Goal: Information Seeking & Learning: Learn about a topic

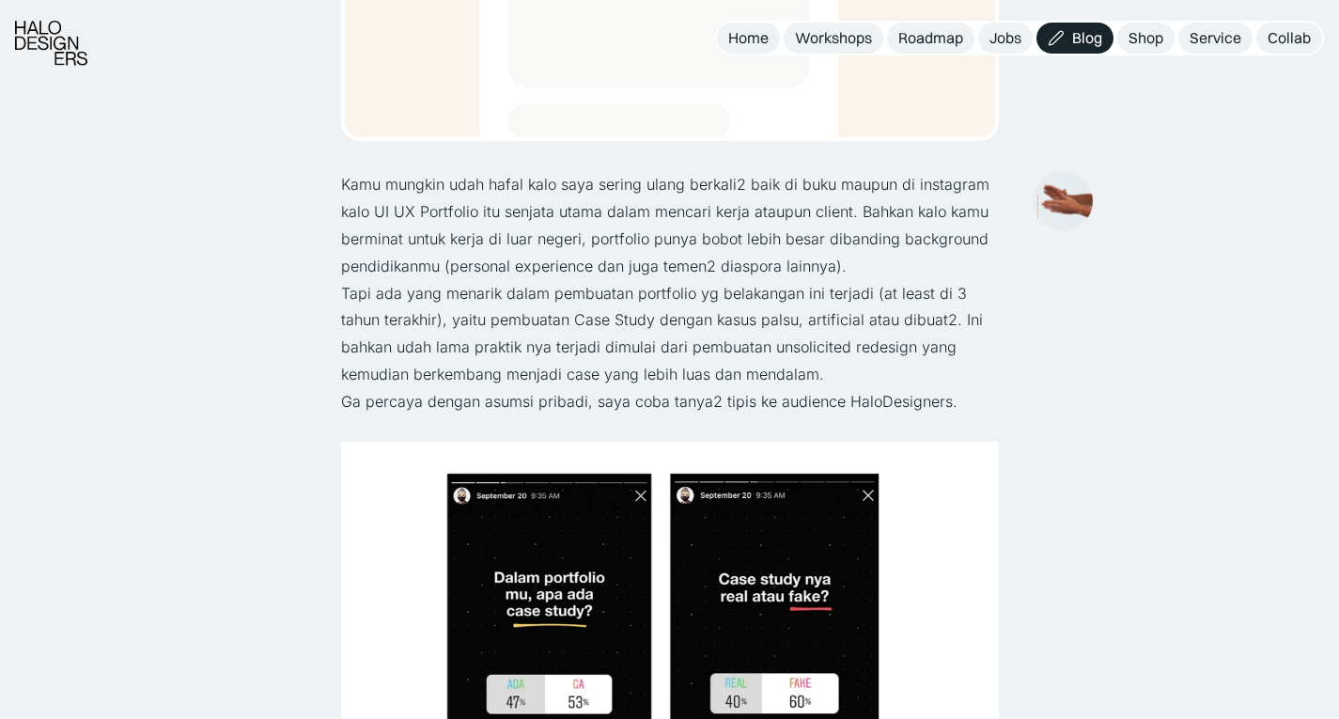
scroll to position [614, 0]
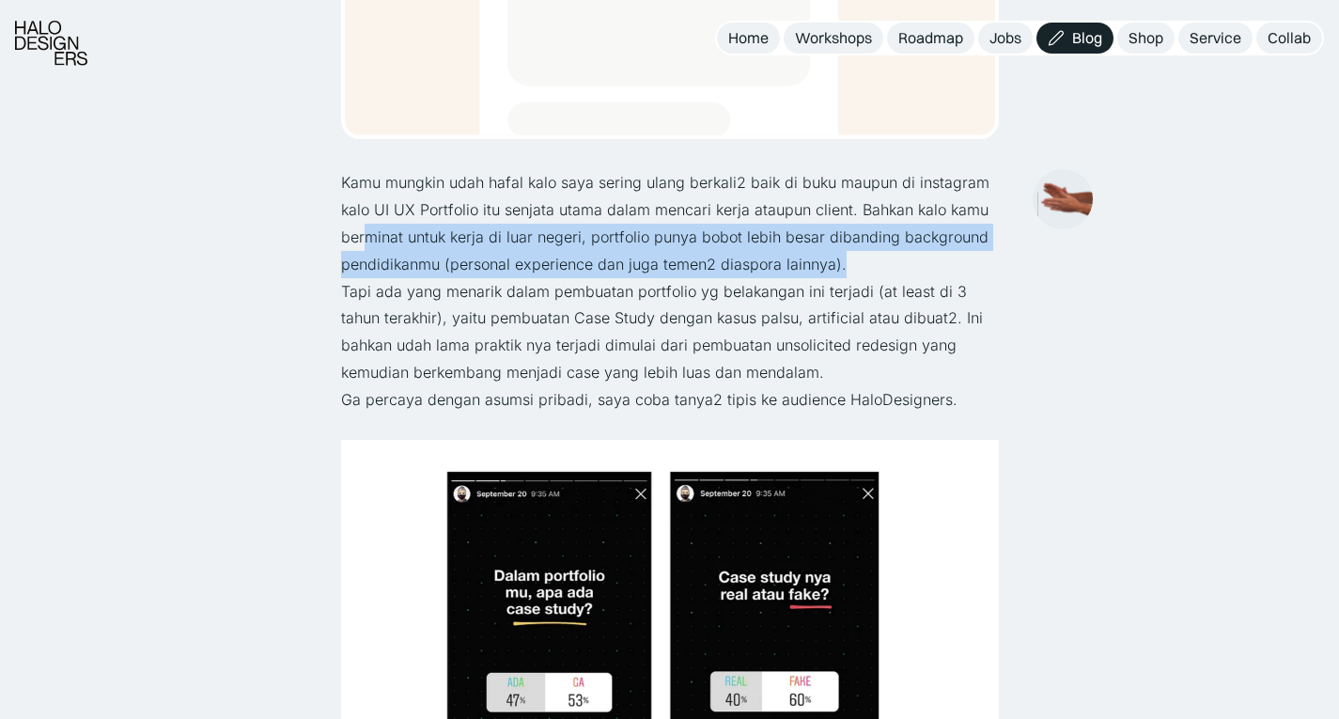
drag, startPoint x: 368, startPoint y: 242, endPoint x: 879, endPoint y: 268, distance: 510.9
click at [879, 268] on p "Kamu mungkin udah hafal kalo saya sering ulang berkali2 baik di buku maupun di …" at bounding box center [670, 223] width 658 height 108
click at [508, 232] on p "Kamu mungkin udah hafal kalo saya sering ulang berkali2 baik di buku maupun di …" at bounding box center [670, 223] width 658 height 108
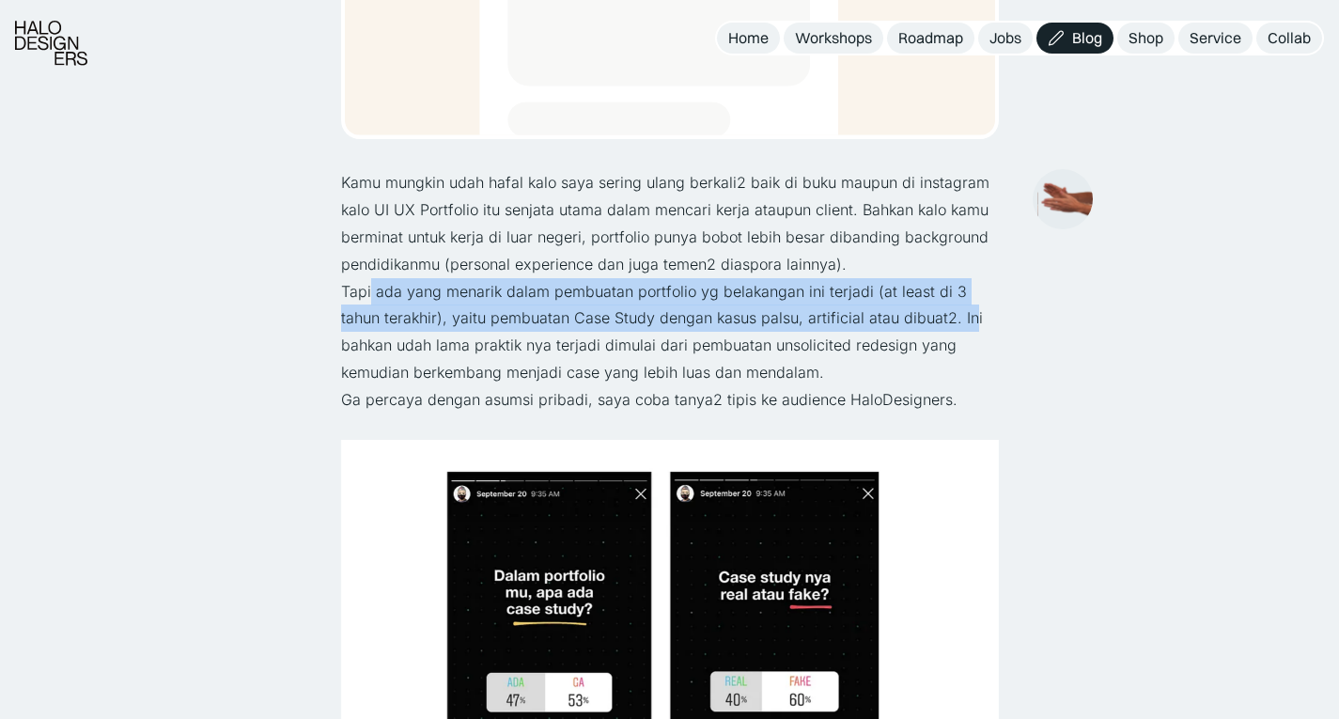
drag, startPoint x: 370, startPoint y: 296, endPoint x: 926, endPoint y: 320, distance: 555.9
click at [926, 320] on p "Tapi ada yang menarik dalam pembuatan portfolio yg belakangan ini terjadi (at l…" at bounding box center [670, 332] width 658 height 108
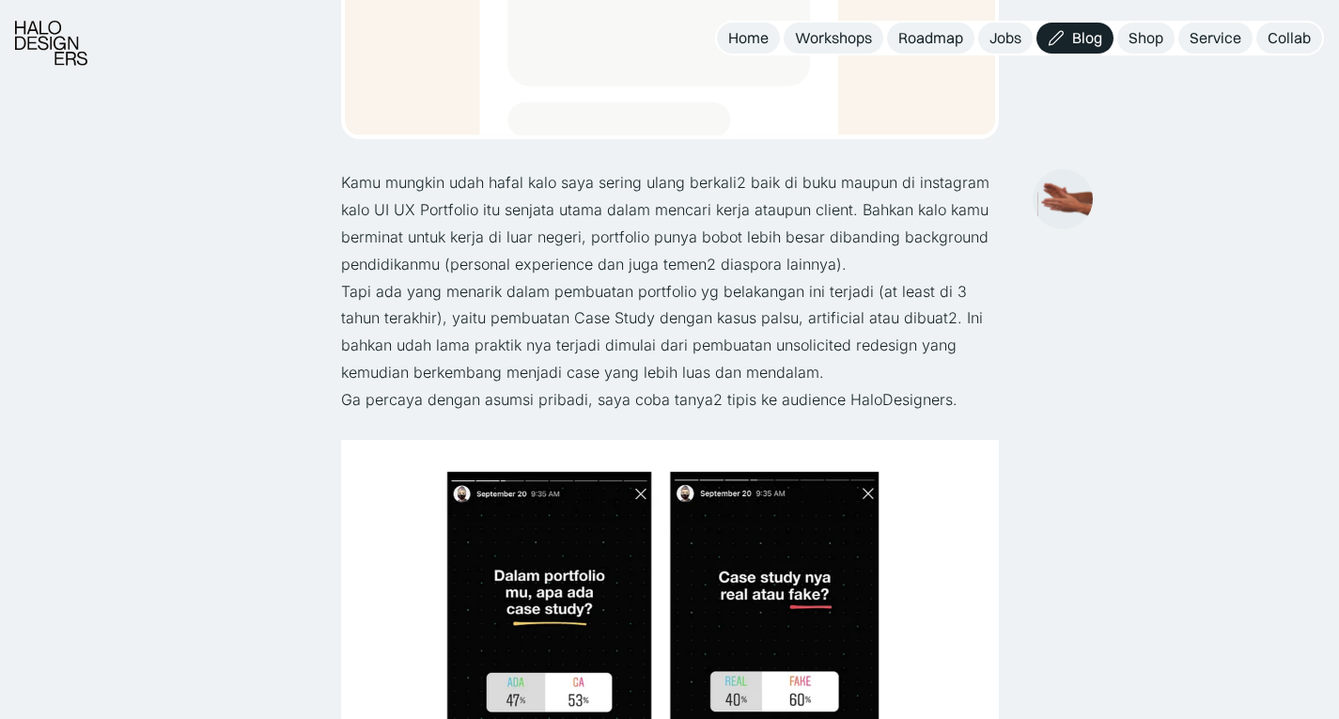
click at [401, 352] on p "Tapi ada yang menarik dalam pembuatan portfolio yg belakangan ini terjadi (at l…" at bounding box center [670, 332] width 658 height 108
drag, startPoint x: 375, startPoint y: 373, endPoint x: 846, endPoint y: 368, distance: 470.9
click at [846, 368] on p "Tapi ada yang menarik dalam pembuatan portfolio yg belakangan ini terjadi (at l…" at bounding box center [670, 332] width 658 height 108
click at [507, 398] on p "Ga percaya dengan asumsi pribadi, saya coba tanya2 tipis ke audience HaloDesign…" at bounding box center [670, 399] width 658 height 27
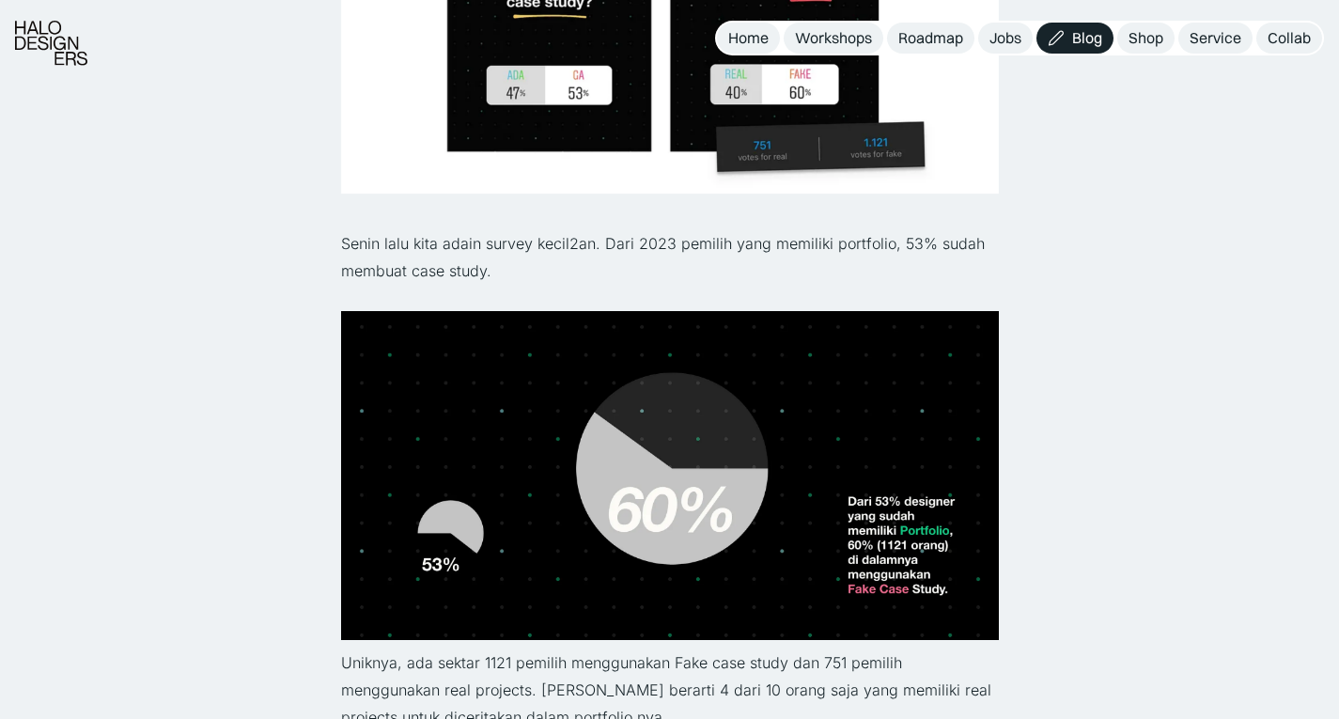
scroll to position [1222, 0]
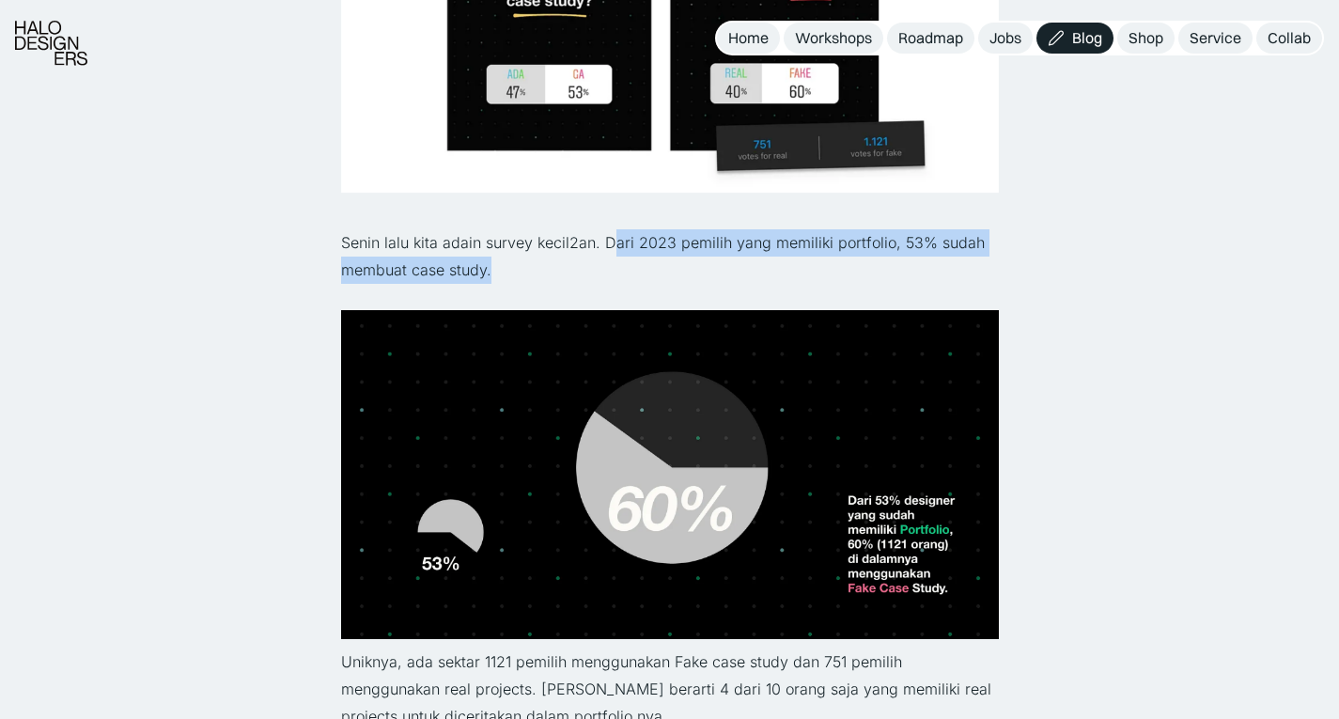
drag, startPoint x: 607, startPoint y: 240, endPoint x: 973, endPoint y: 261, distance: 366.2
click at [973, 261] on p "Senin lalu kita adain survey kecil2an. Dari 2023 pemilih yang memiliki portfoli…" at bounding box center [670, 256] width 658 height 55
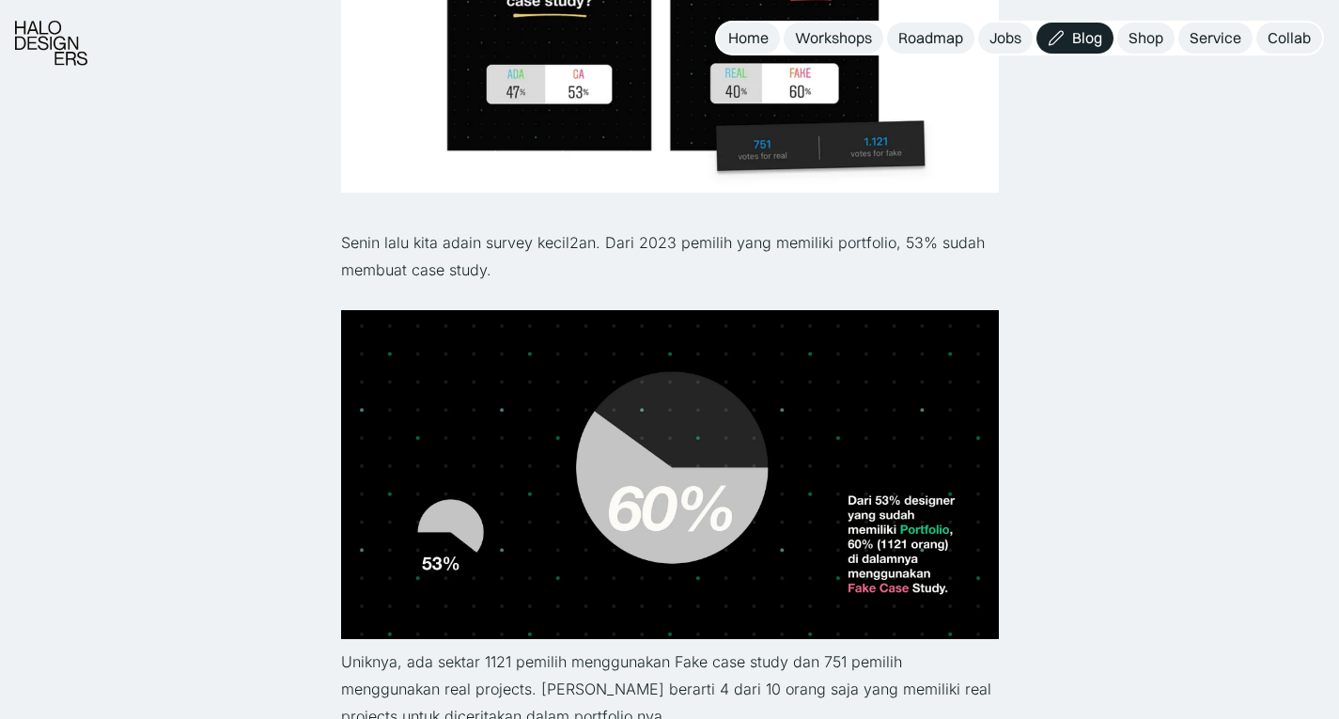
click at [826, 227] on p "‍" at bounding box center [670, 215] width 658 height 27
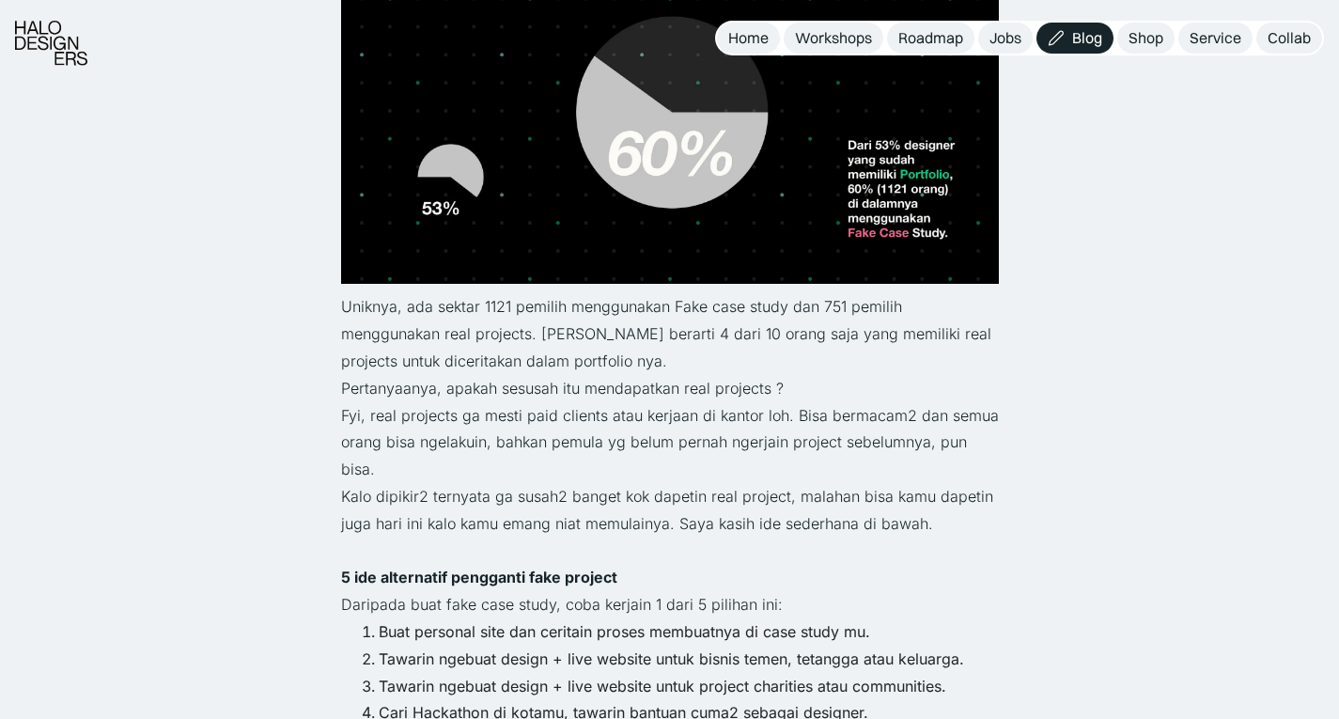
scroll to position [1580, 0]
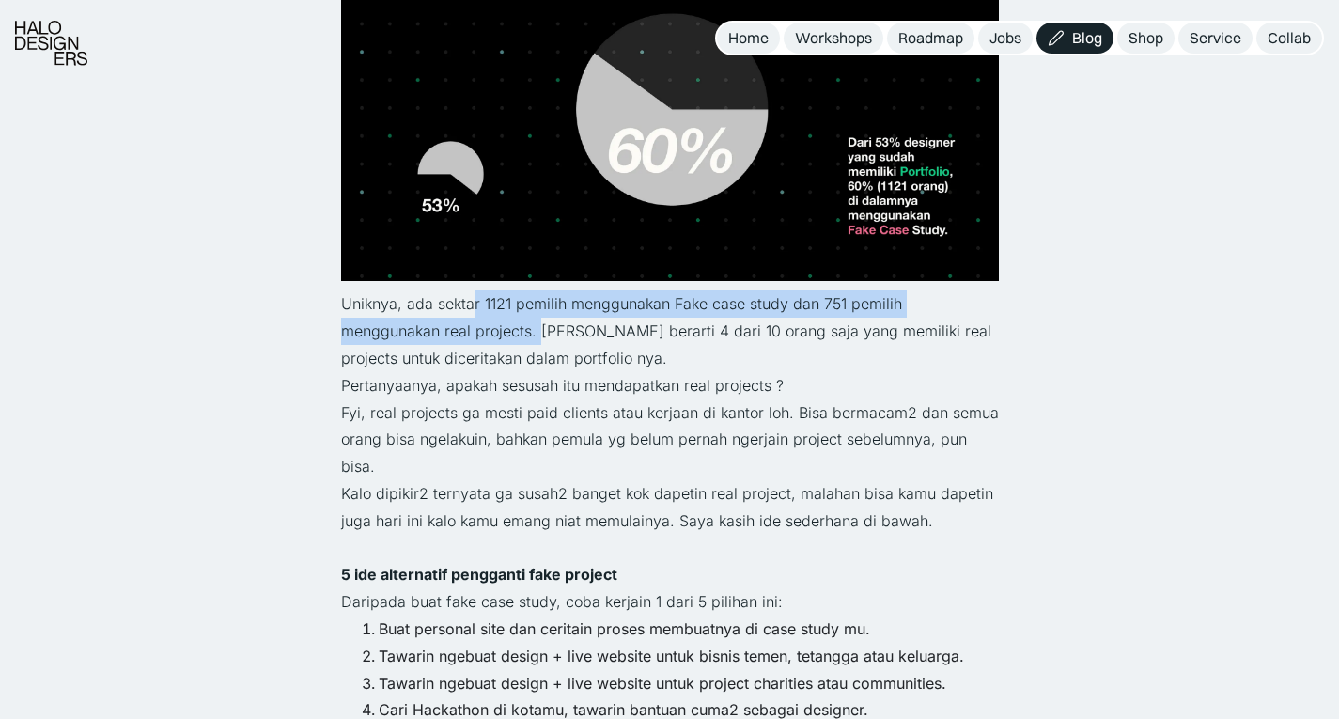
drag, startPoint x: 470, startPoint y: 307, endPoint x: 539, endPoint y: 337, distance: 74.9
click at [539, 337] on p "Uniknya, ada sektar 1121 pemilih menggunakan Fake case study dan 751 pemilih me…" at bounding box center [670, 330] width 658 height 81
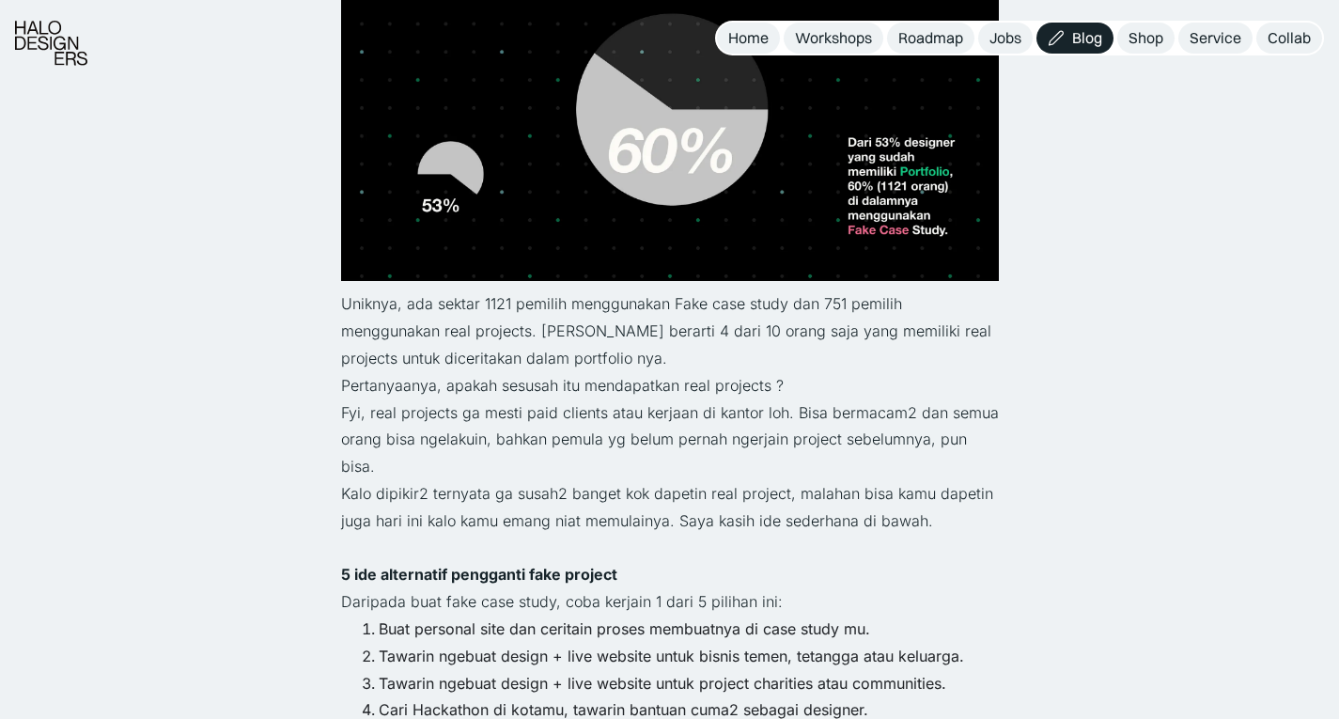
click at [555, 331] on p "Uniknya, ada sektar 1121 pemilih menggunakan Fake case study dan 751 pemilih me…" at bounding box center [670, 330] width 658 height 81
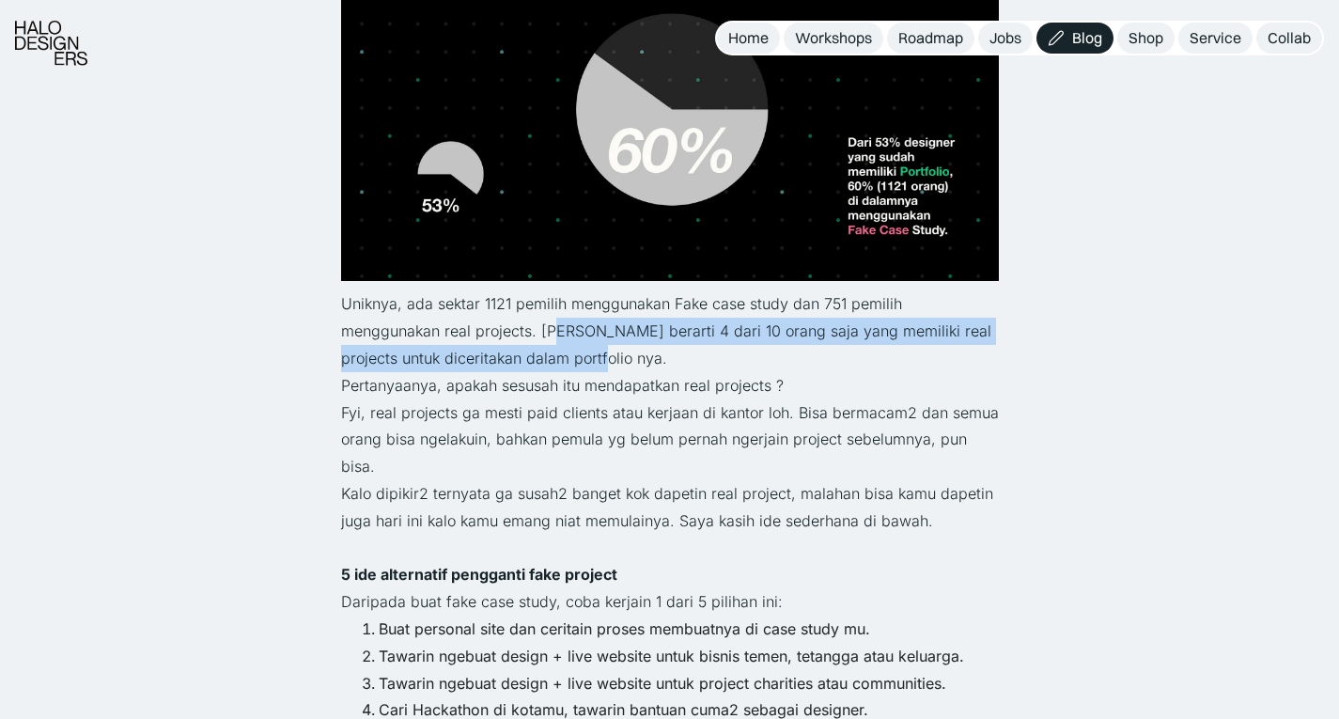
drag, startPoint x: 555, startPoint y: 331, endPoint x: 614, endPoint y: 346, distance: 60.2
click at [614, 346] on p "Uniknya, ada sektar 1121 pemilih menggunakan Fake case study dan 751 pemilih me…" at bounding box center [670, 330] width 658 height 81
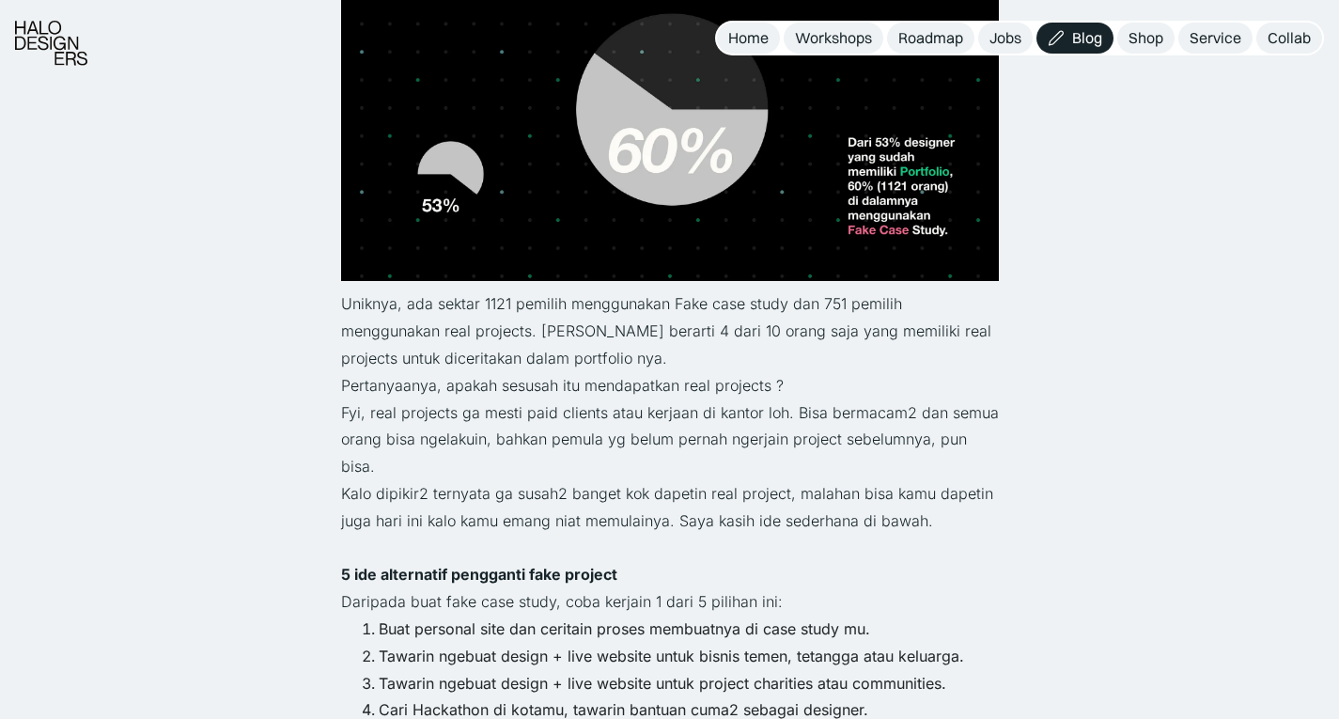
click at [391, 378] on p "Pertanyaanya, apakah sesusah itu mendapatkan real projects ?" at bounding box center [670, 385] width 658 height 27
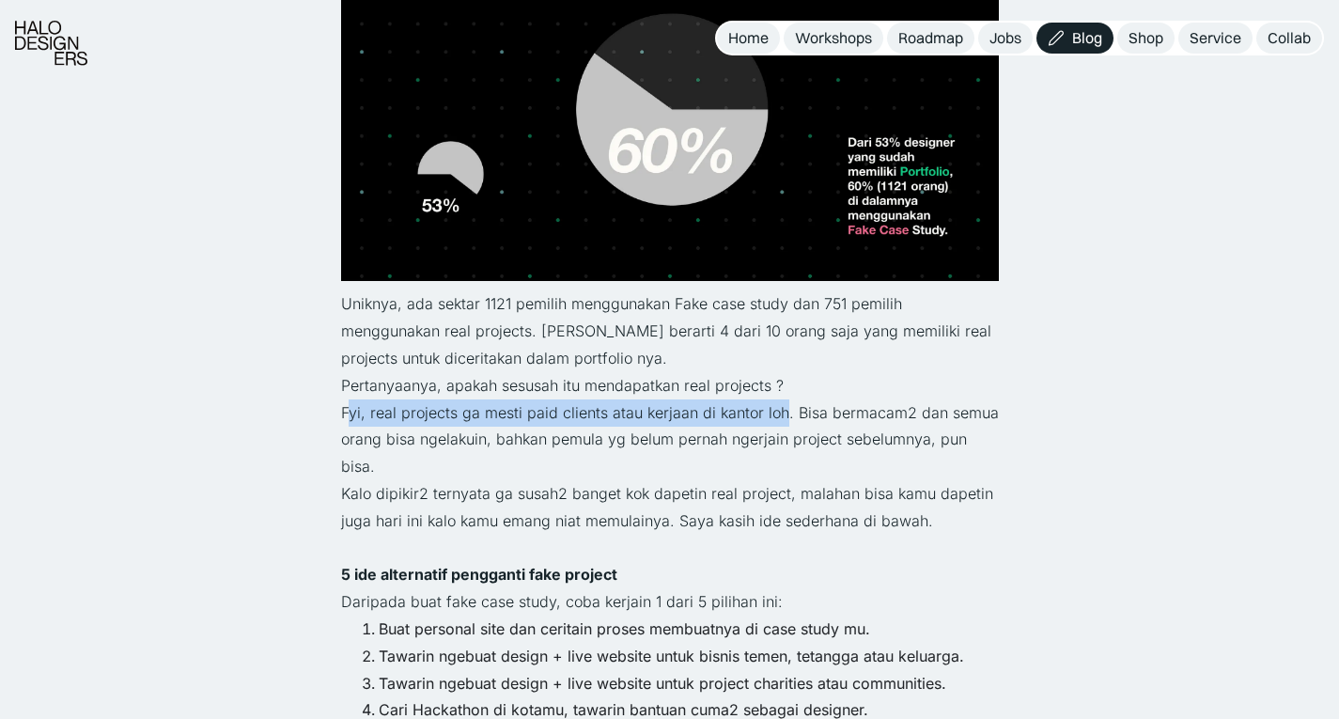
drag, startPoint x: 345, startPoint y: 412, endPoint x: 782, endPoint y: 421, distance: 437.1
click at [782, 421] on p "Fyi, real projects ga mesti paid clients atau kerjaan di kantor loh. Bisa berma…" at bounding box center [670, 439] width 658 height 81
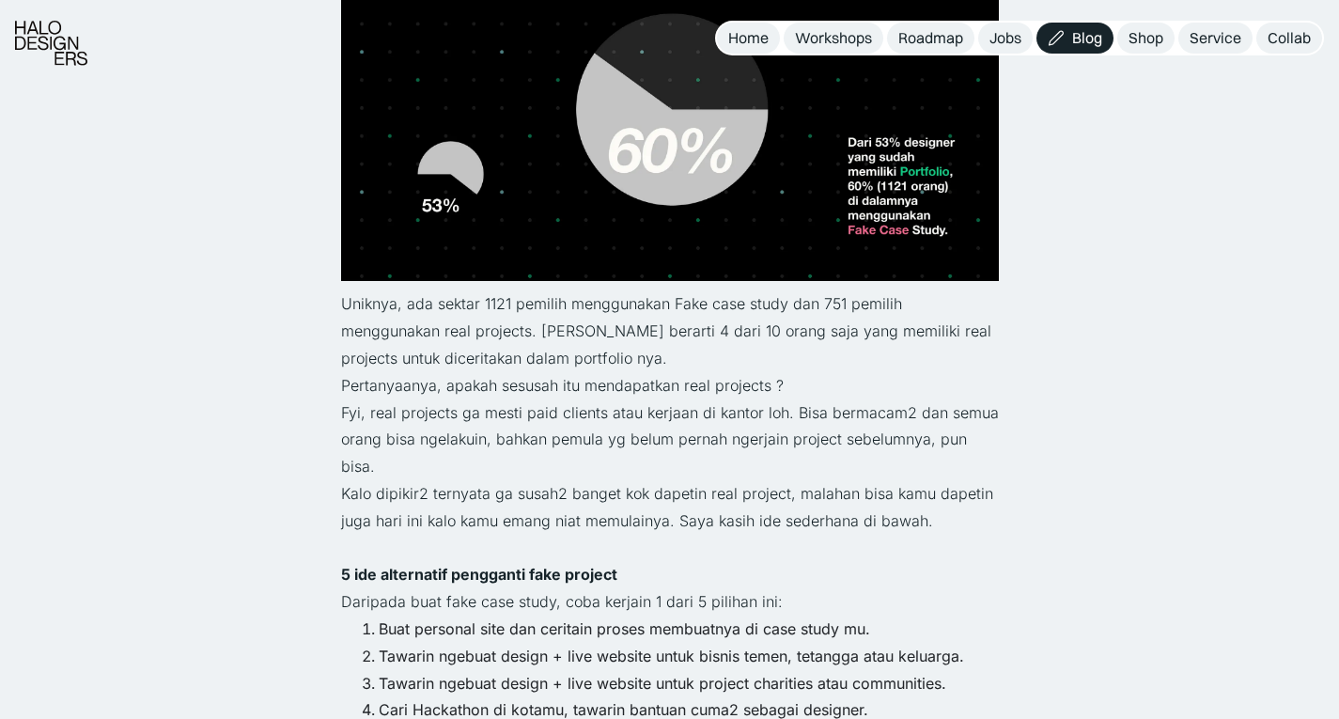
click at [817, 417] on p "Fyi, real projects ga mesti paid clients atau kerjaan di kantor loh. Bisa berma…" at bounding box center [670, 439] width 658 height 81
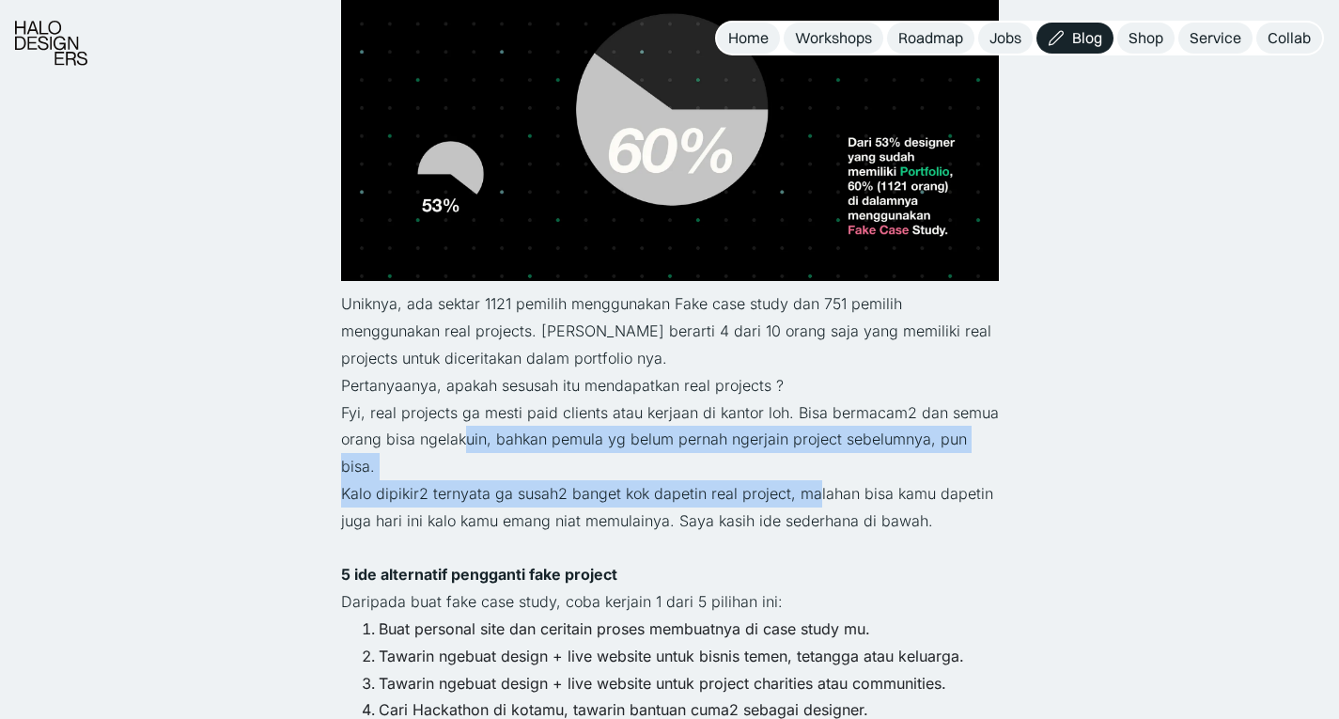
drag, startPoint x: 466, startPoint y: 445, endPoint x: 812, endPoint y: 467, distance: 346.6
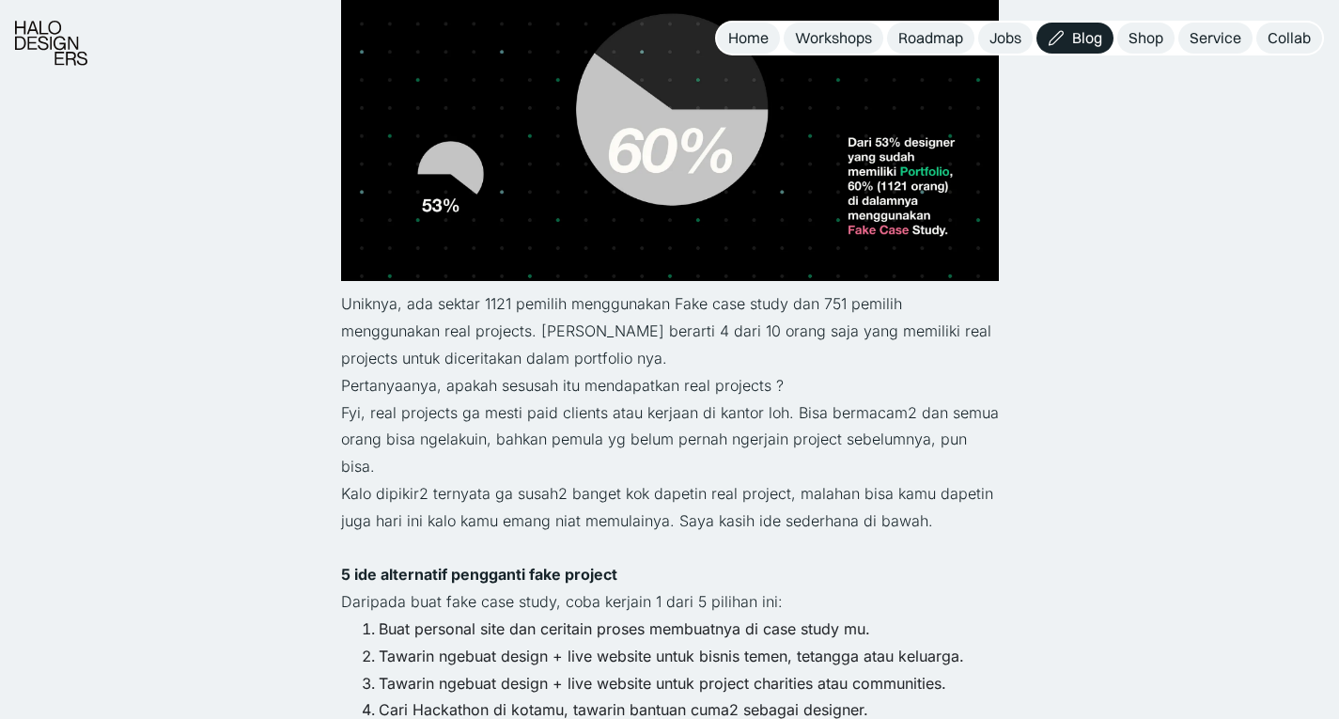
click at [917, 499] on p "Kalo dipikir2 ternyata ga susah2 banget kok dapetin real project, malahan bisa …" at bounding box center [670, 507] width 658 height 55
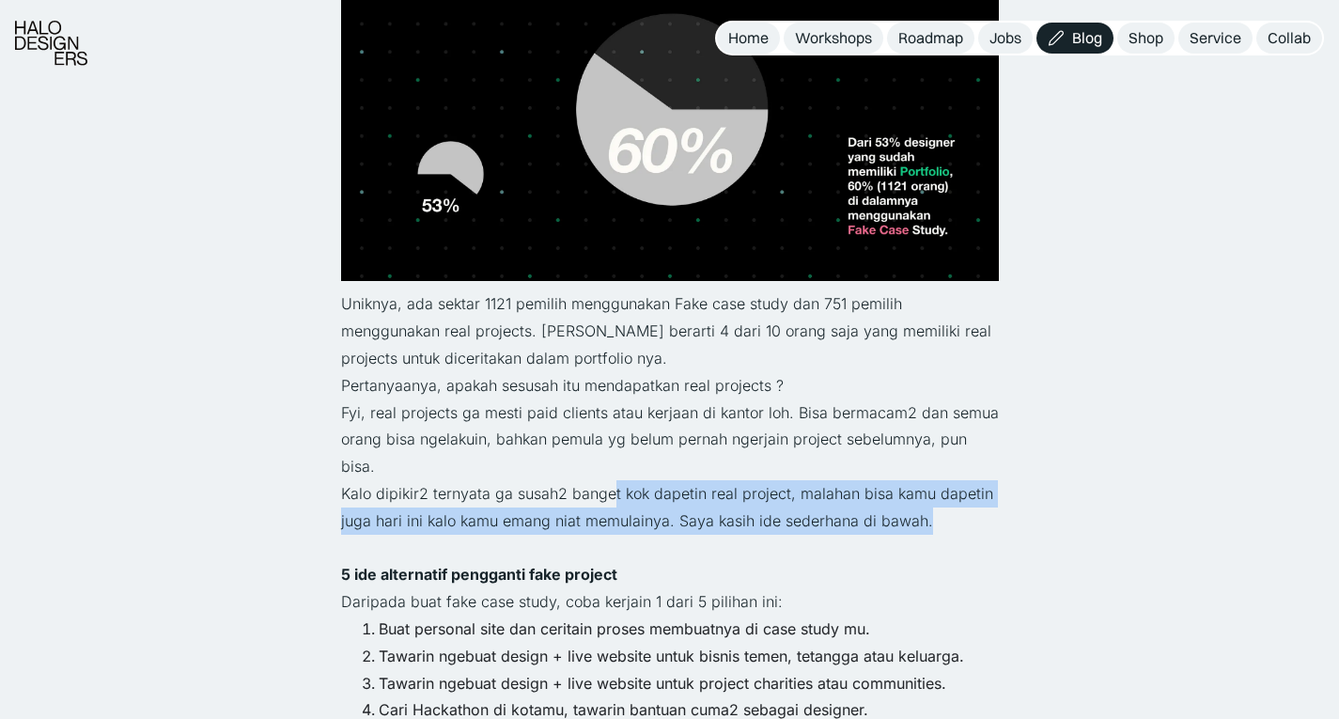
drag, startPoint x: 935, startPoint y: 499, endPoint x: 613, endPoint y: 470, distance: 323.7
click at [613, 480] on p "Kalo dipikir2 ternyata ga susah2 banget kok dapetin real project, malahan bisa …" at bounding box center [670, 507] width 658 height 55
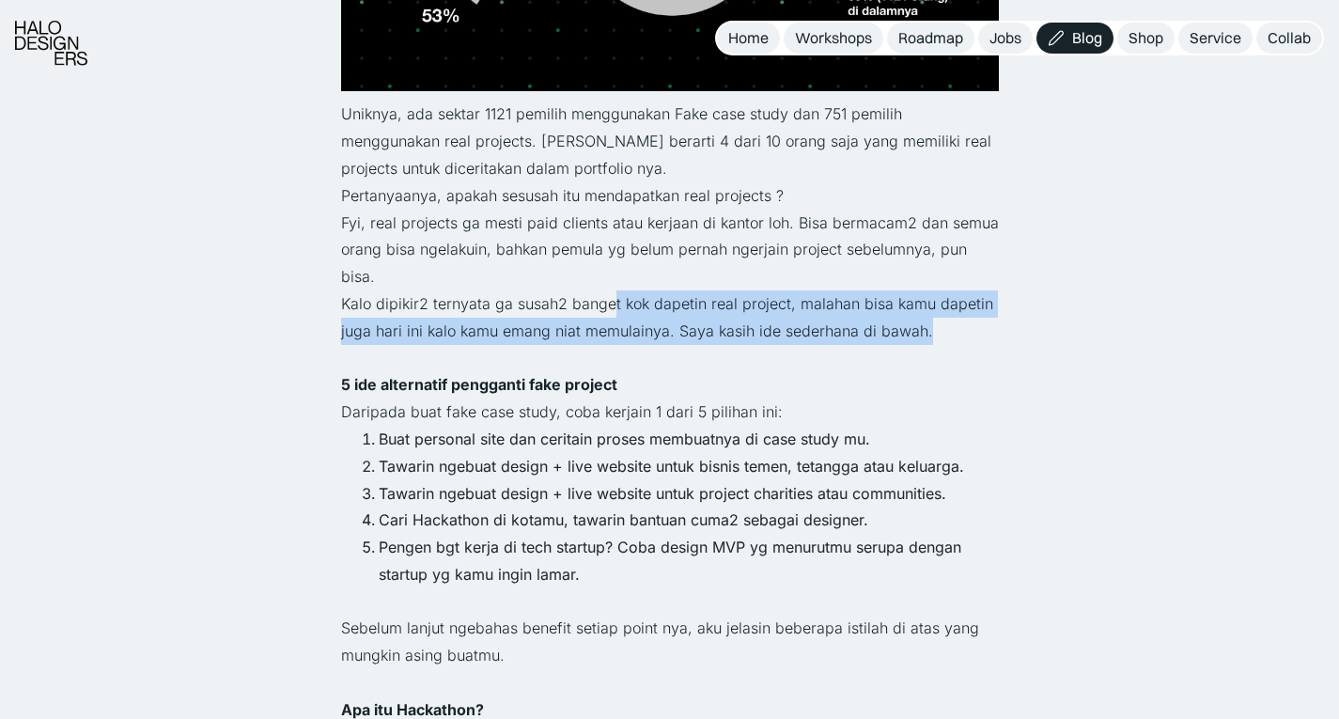
scroll to position [1771, 0]
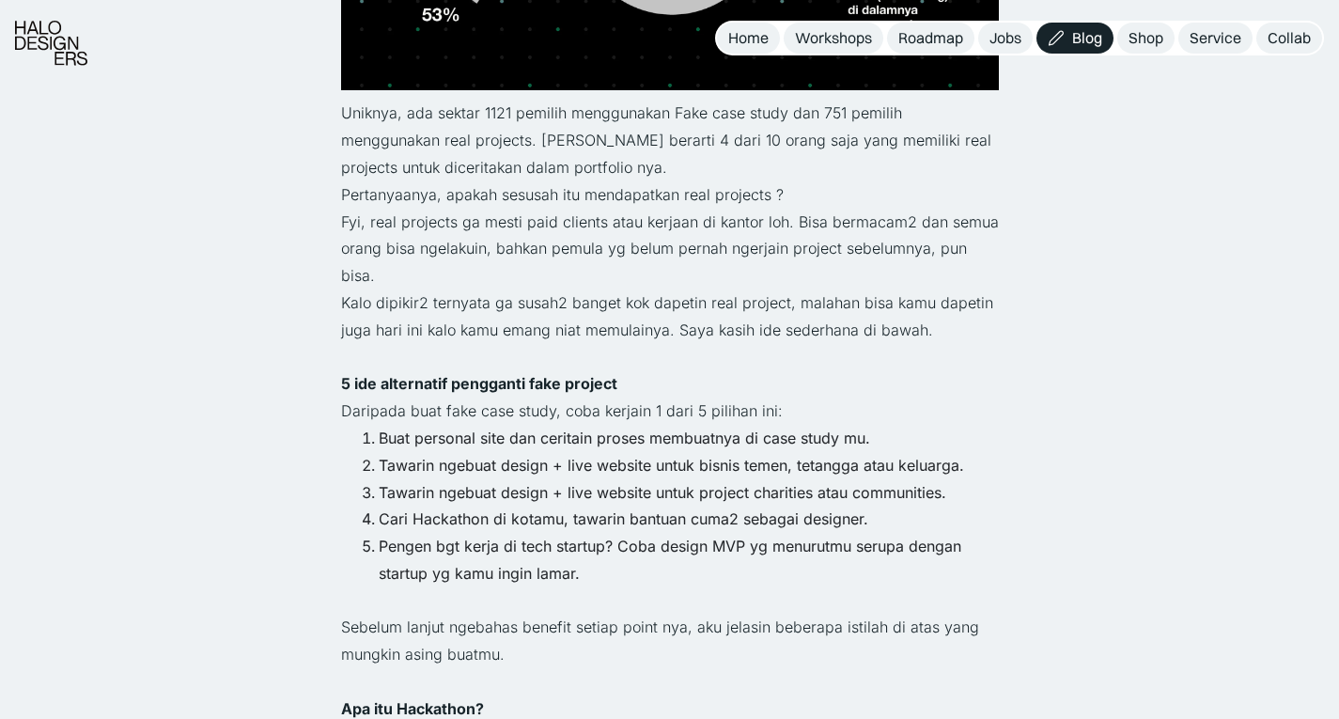
click at [379, 425] on li "Buat personal site dan ceritain proses membuatnya di case study mu." at bounding box center [689, 438] width 620 height 27
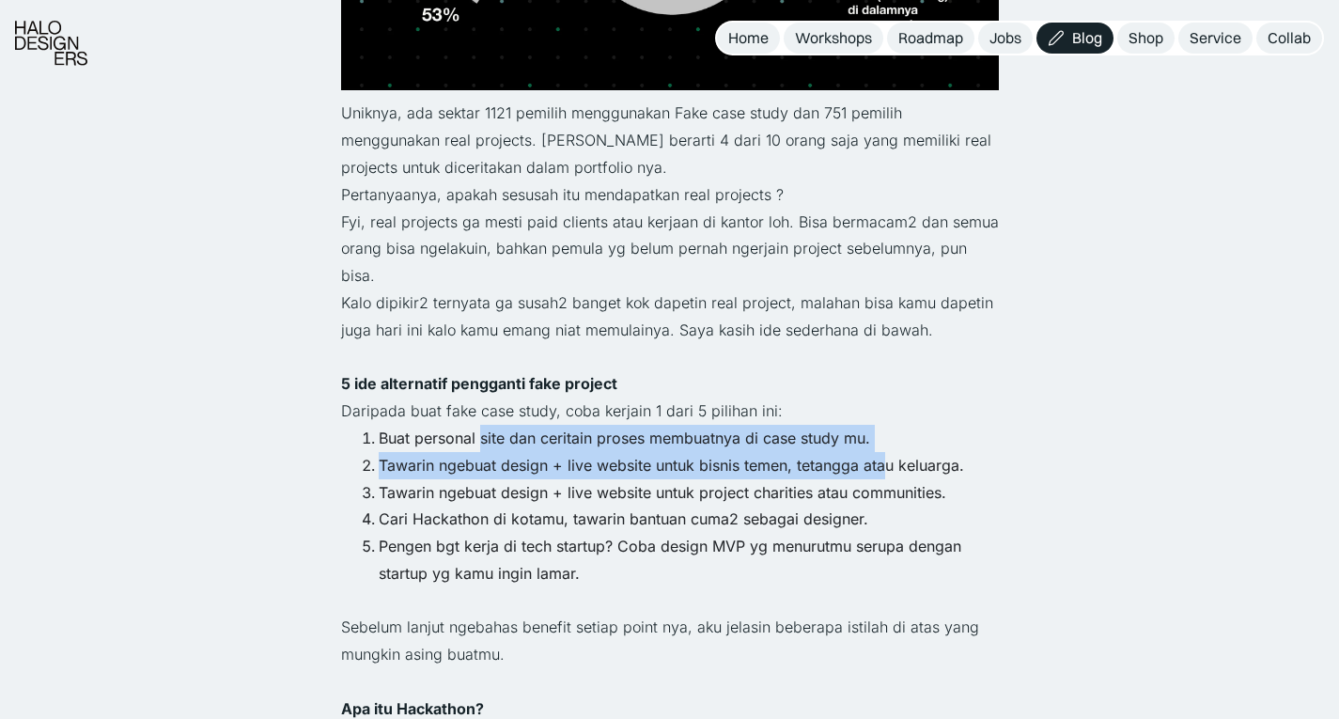
drag, startPoint x: 483, startPoint y: 408, endPoint x: 883, endPoint y: 429, distance: 400.9
click at [883, 429] on ol "Buat personal site dan ceritain proses membuatnya di case study mu. Tawarin nge…" at bounding box center [670, 506] width 658 height 163
click at [801, 425] on li "Buat personal site dan ceritain proses membuatnya di case study mu." at bounding box center [689, 438] width 620 height 27
drag, startPoint x: 659, startPoint y: 403, endPoint x: 850, endPoint y: 424, distance: 191.9
click at [850, 425] on ol "Buat personal site dan ceritain proses membuatnya di case study mu. Tawarin nge…" at bounding box center [670, 506] width 658 height 163
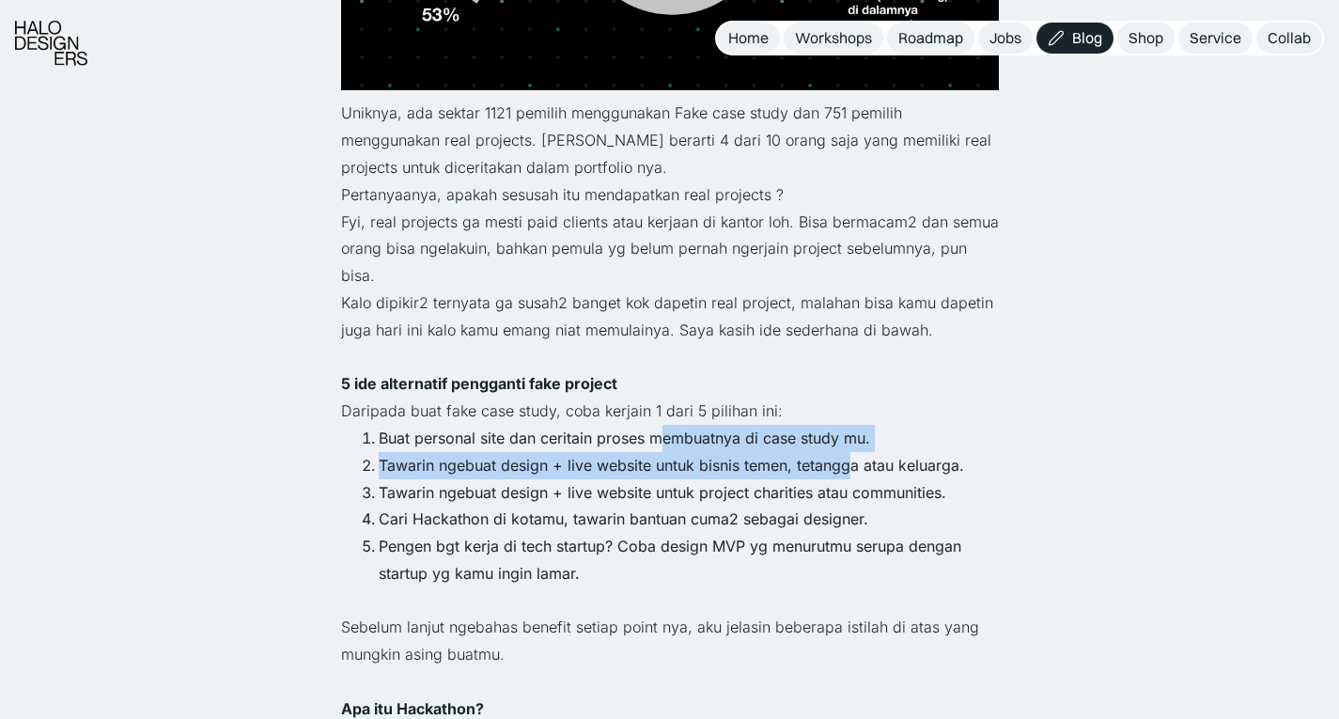
click at [442, 452] on li "Tawarin ngebuat design + live website untuk bisnis temen, tetangga atau keluarg…" at bounding box center [689, 465] width 620 height 27
drag, startPoint x: 386, startPoint y: 439, endPoint x: 962, endPoint y: 447, distance: 576.2
click at [962, 452] on li "Tawarin ngebuat design + live website untuk bisnis temen, tetangga atau keluarg…" at bounding box center [689, 465] width 620 height 27
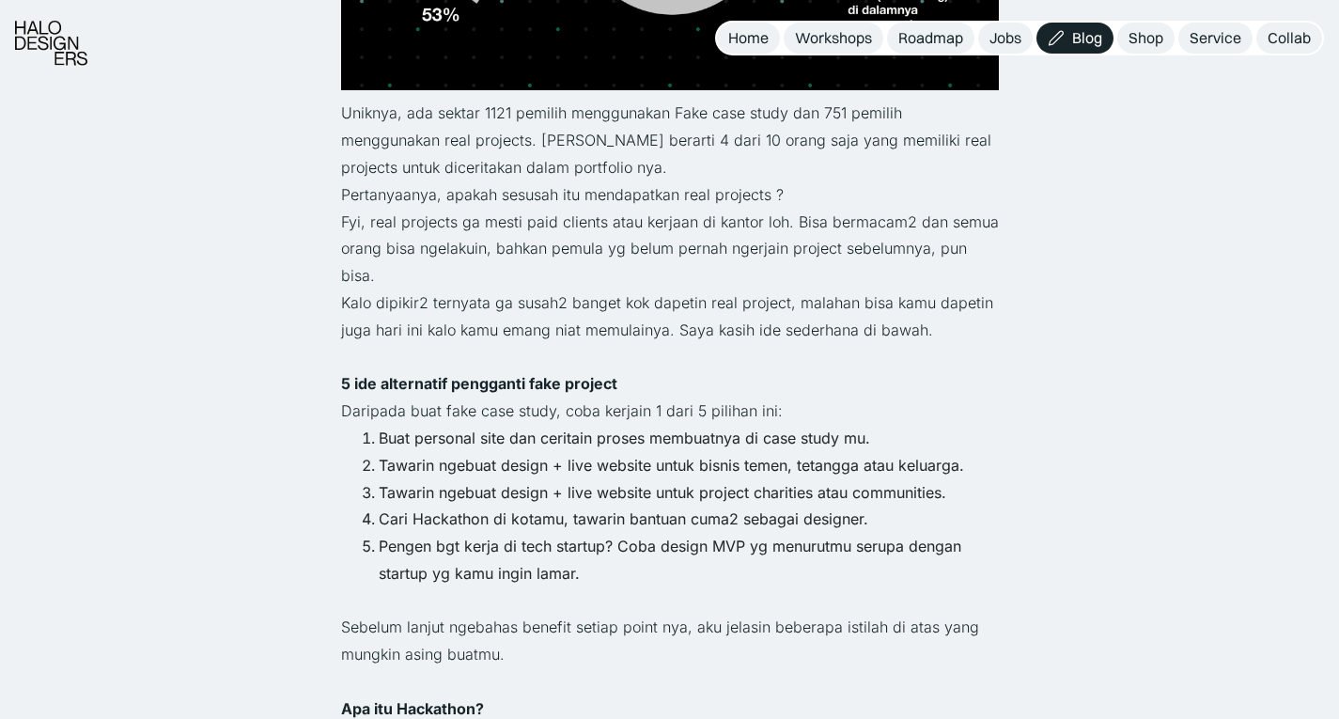
click at [410, 479] on li "Tawarin ngebuat design + live website untuk project charities atau communities." at bounding box center [689, 492] width 620 height 27
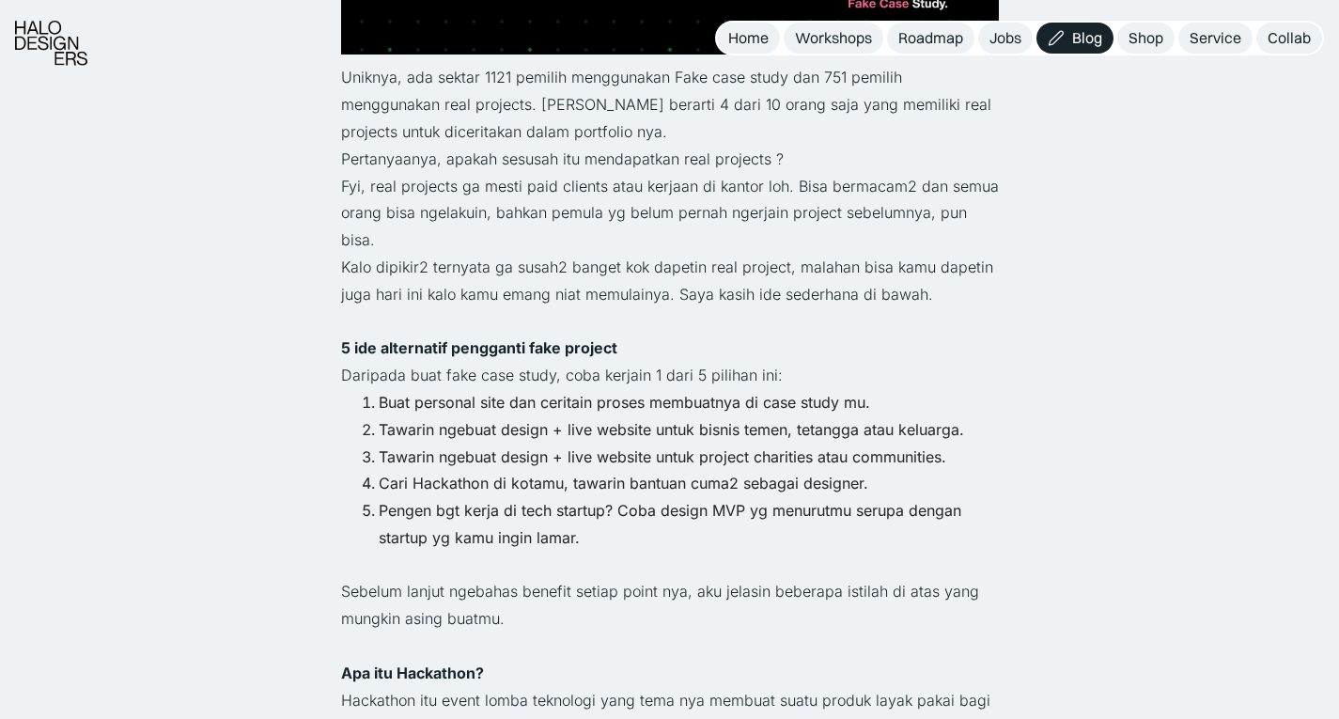
scroll to position [1807, 0]
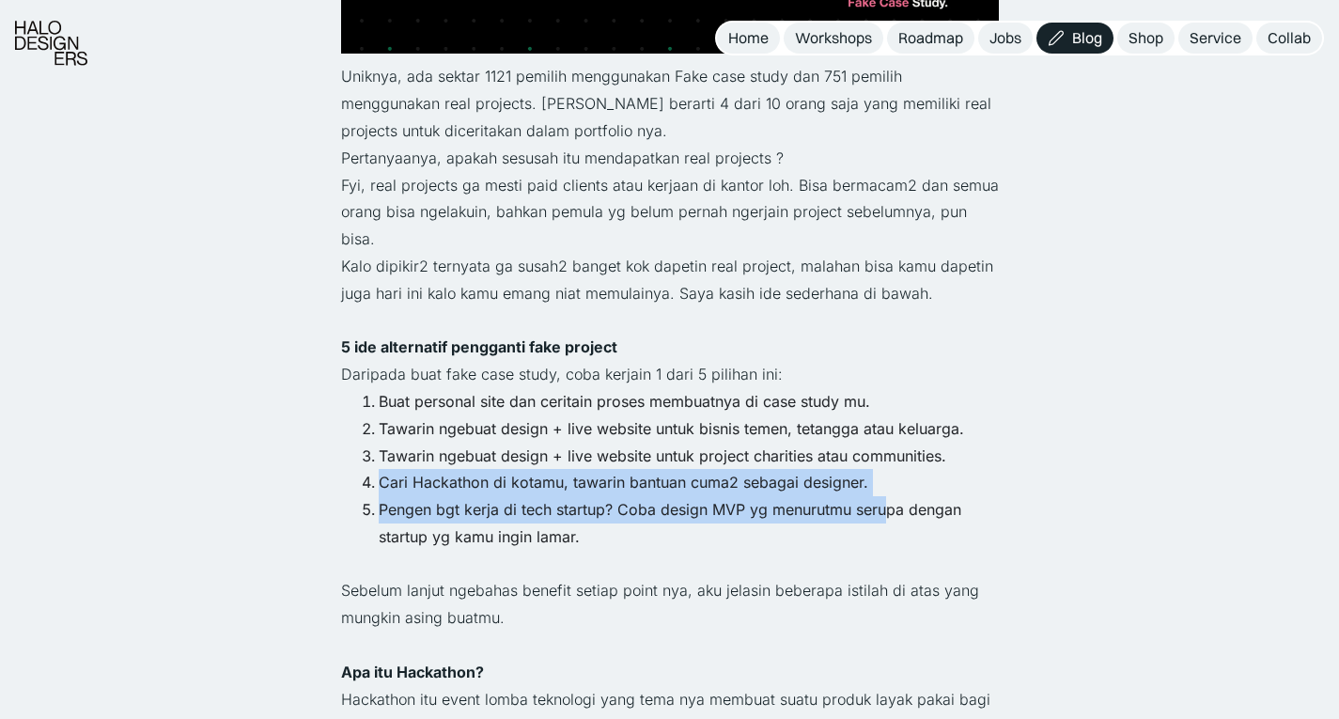
drag, startPoint x: 376, startPoint y: 454, endPoint x: 892, endPoint y: 473, distance: 516.3
click at [892, 473] on ol "Buat personal site dan ceritain proses membuatnya di case study mu. Tawarin nge…" at bounding box center [670, 469] width 658 height 163
click at [687, 469] on li "Cari Hackathon di kotamu, tawarin bantuan cuma2 sebagai designer." at bounding box center [689, 482] width 620 height 27
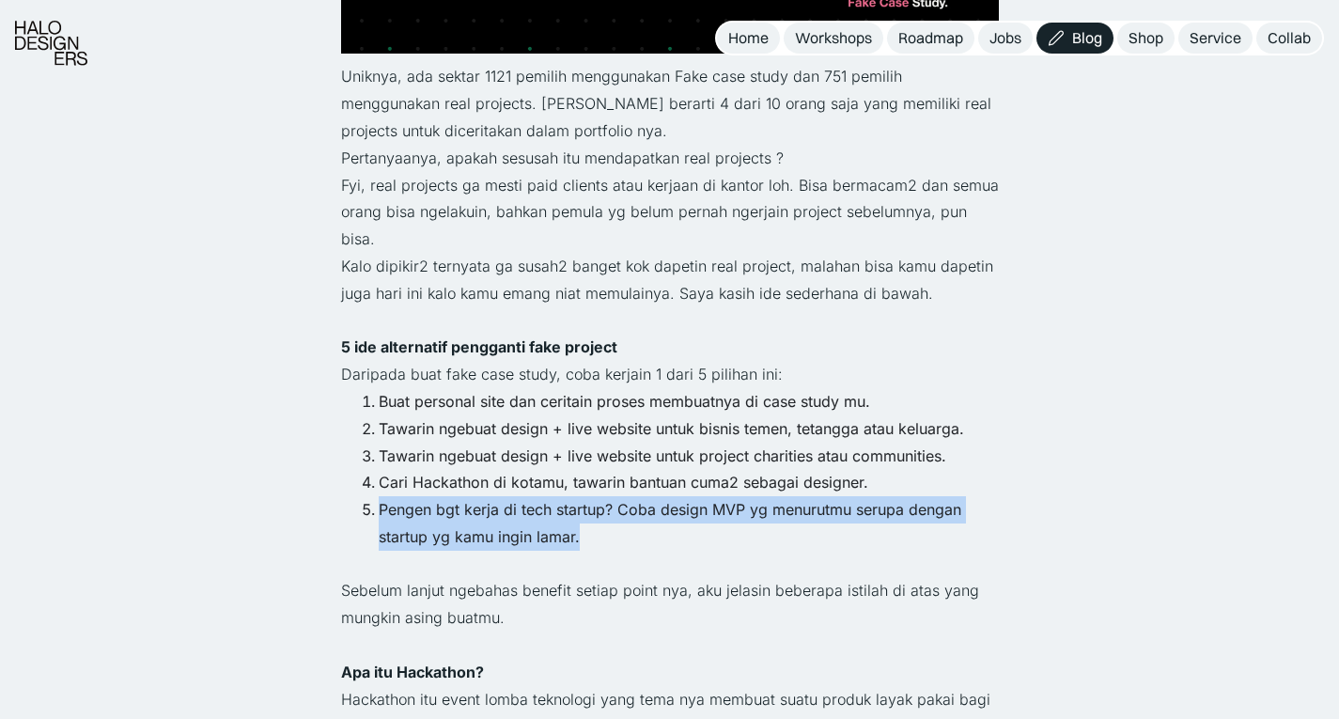
drag, startPoint x: 369, startPoint y: 476, endPoint x: 630, endPoint y: 519, distance: 263.9
click at [630, 519] on li "Pengen bgt kerja di tech startup? Coba design MVP yg menurutmu serupa dengan st…" at bounding box center [689, 523] width 620 height 55
click at [516, 496] on li "Pengen bgt kerja di tech startup? Coba design MVP yg menurutmu serupa dengan st…" at bounding box center [689, 523] width 620 height 55
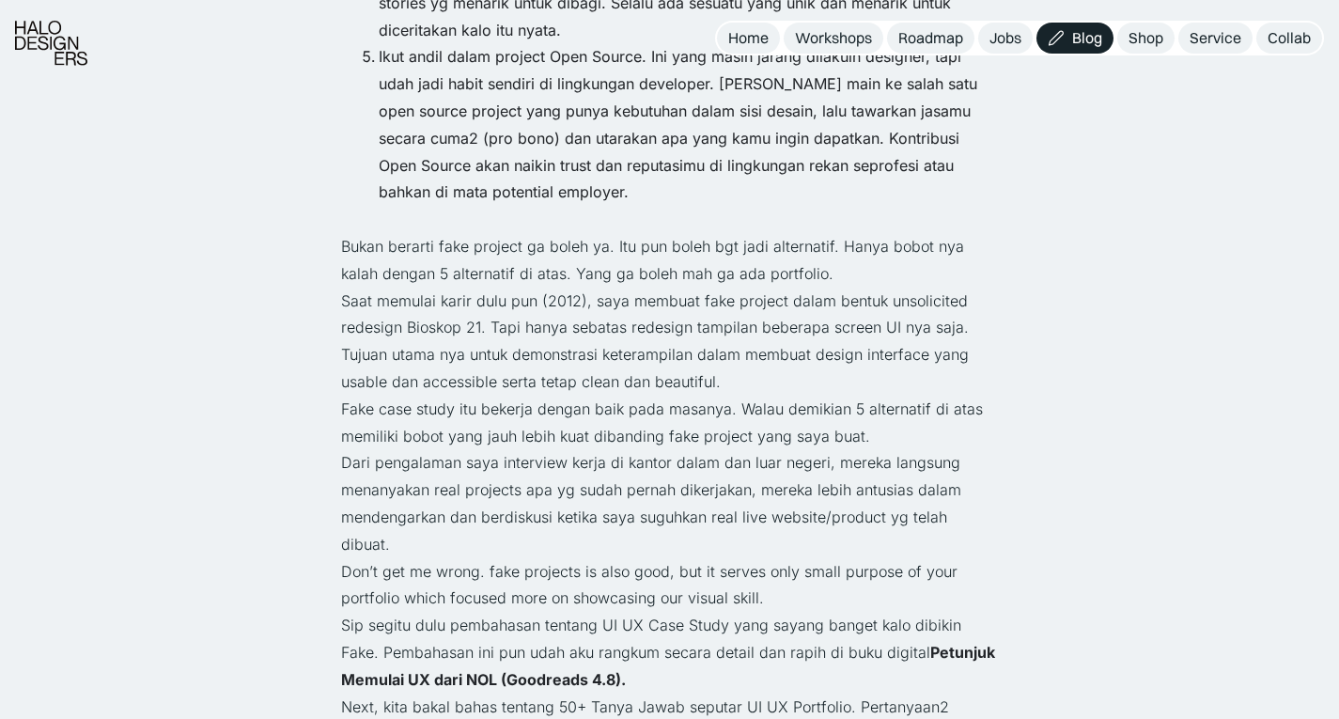
scroll to position [4371, 0]
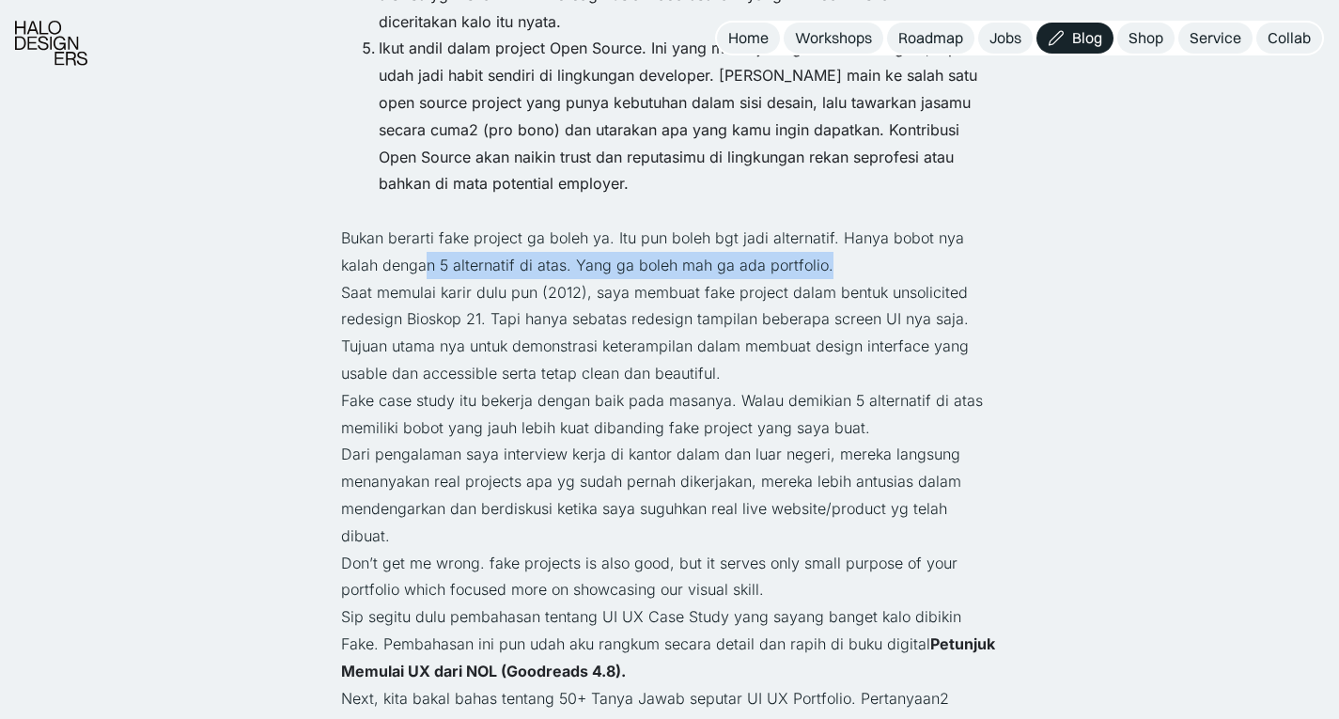
drag, startPoint x: 383, startPoint y: 213, endPoint x: 792, endPoint y: 216, distance: 408.8
click at [792, 225] on p "Bukan berarti fake project ga boleh ya. Itu pun boleh bgt jadi alternatif. Hany…" at bounding box center [670, 252] width 658 height 55
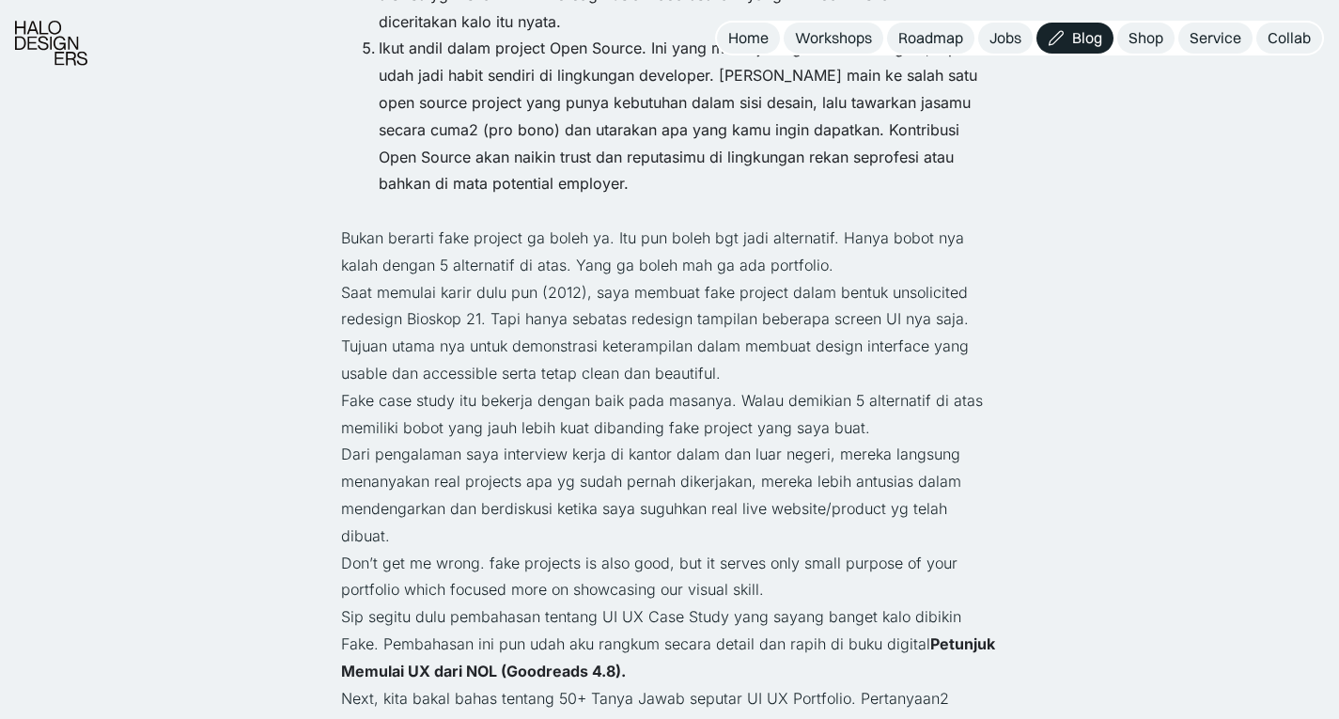
click at [619, 279] on p "Saat memulai karir dulu pun (2012), saya membuat fake project dalam bentuk unso…" at bounding box center [670, 333] width 658 height 108
drag, startPoint x: 332, startPoint y: 258, endPoint x: 374, endPoint y: 264, distance: 42.8
click at [348, 295] on p "Saat memulai karir dulu pun (2012), saya membuat fake project dalam bentuk unso…" at bounding box center [670, 333] width 658 height 108
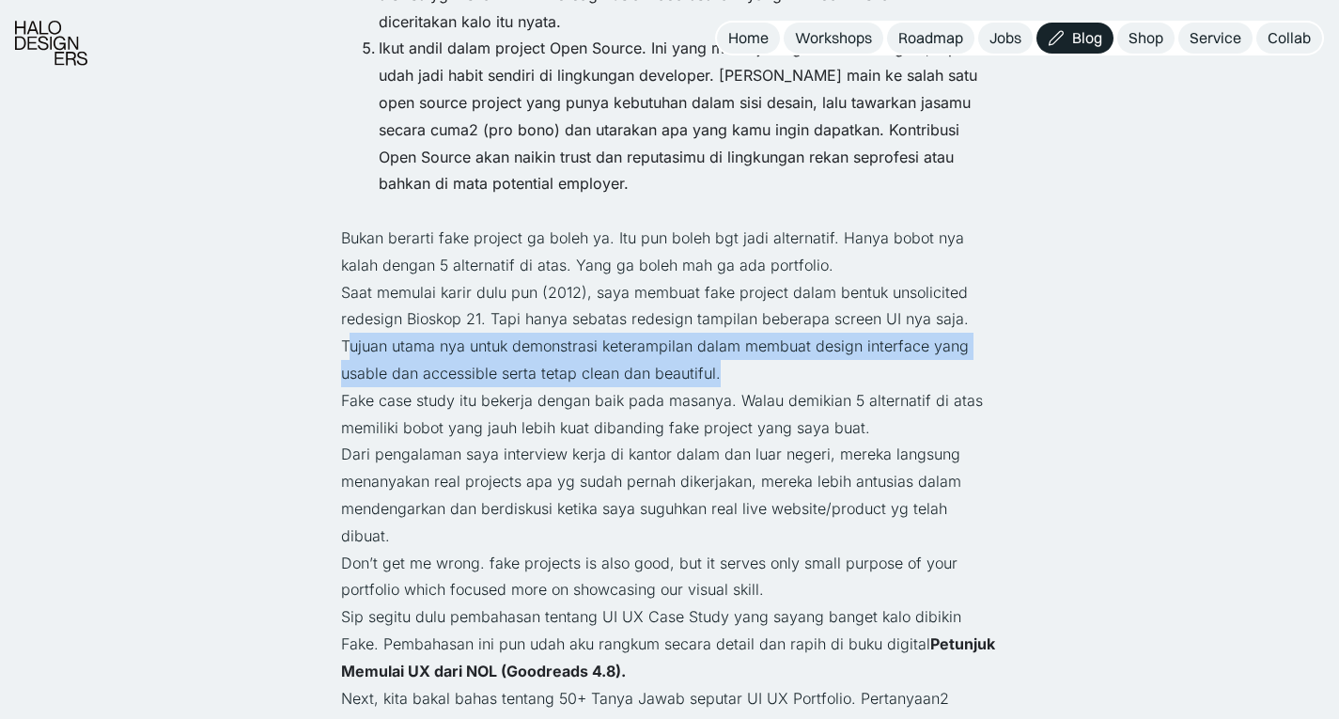
drag, startPoint x: 348, startPoint y: 295, endPoint x: 805, endPoint y: 319, distance: 458.3
click at [805, 319] on p "Saat memulai karir dulu pun (2012), saya membuat fake project dalam bentuk unso…" at bounding box center [670, 333] width 658 height 108
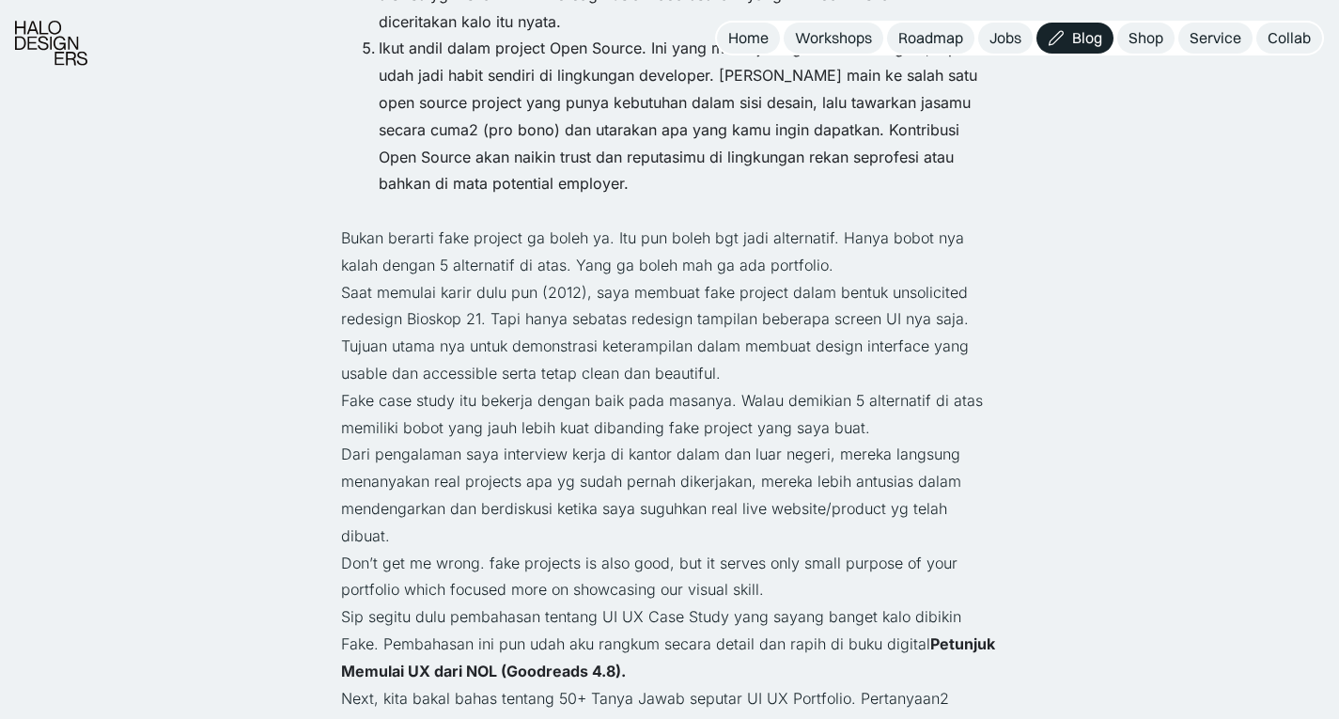
click at [345, 387] on p "Fake case study itu bekerja dengan baik pada masanya. Walau demikian 5 alternat…" at bounding box center [670, 414] width 658 height 55
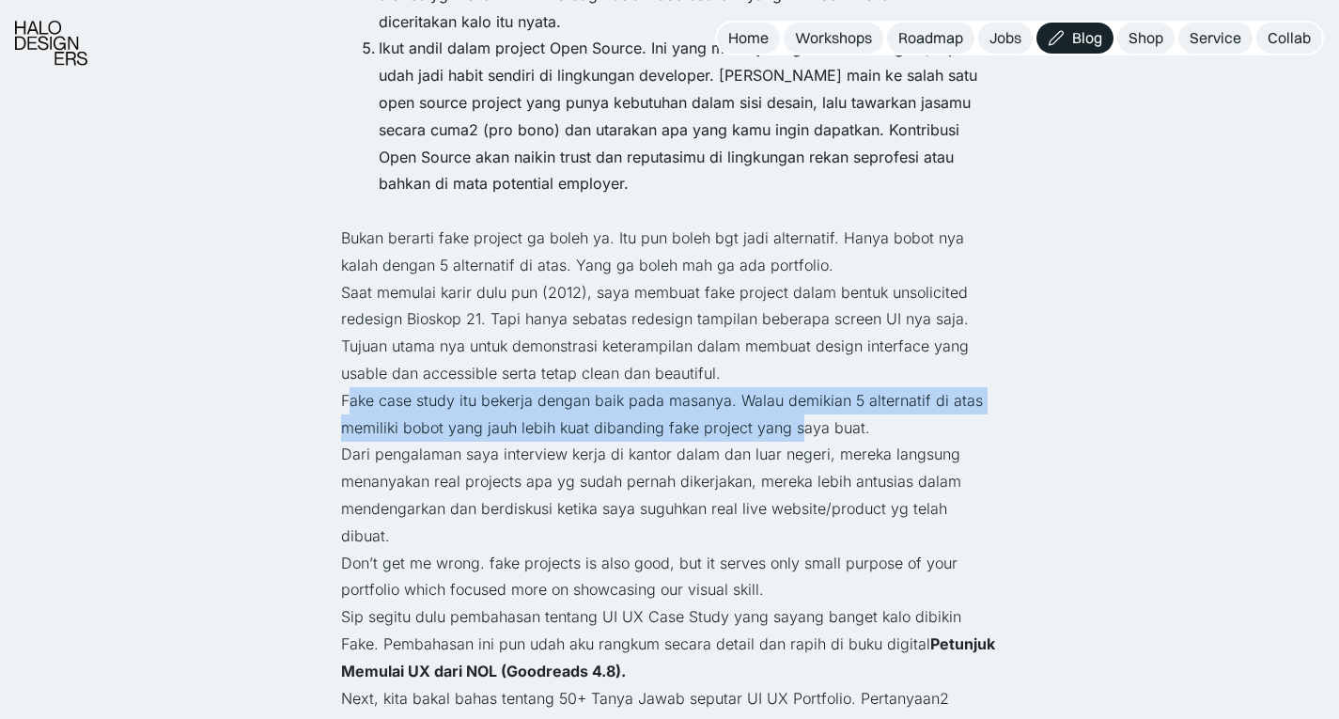
drag, startPoint x: 345, startPoint y: 346, endPoint x: 793, endPoint y: 368, distance: 448.9
click at [793, 387] on p "Fake case study itu bekerja dengan baik pada masanya. Walau demikian 5 alternat…" at bounding box center [670, 414] width 658 height 55
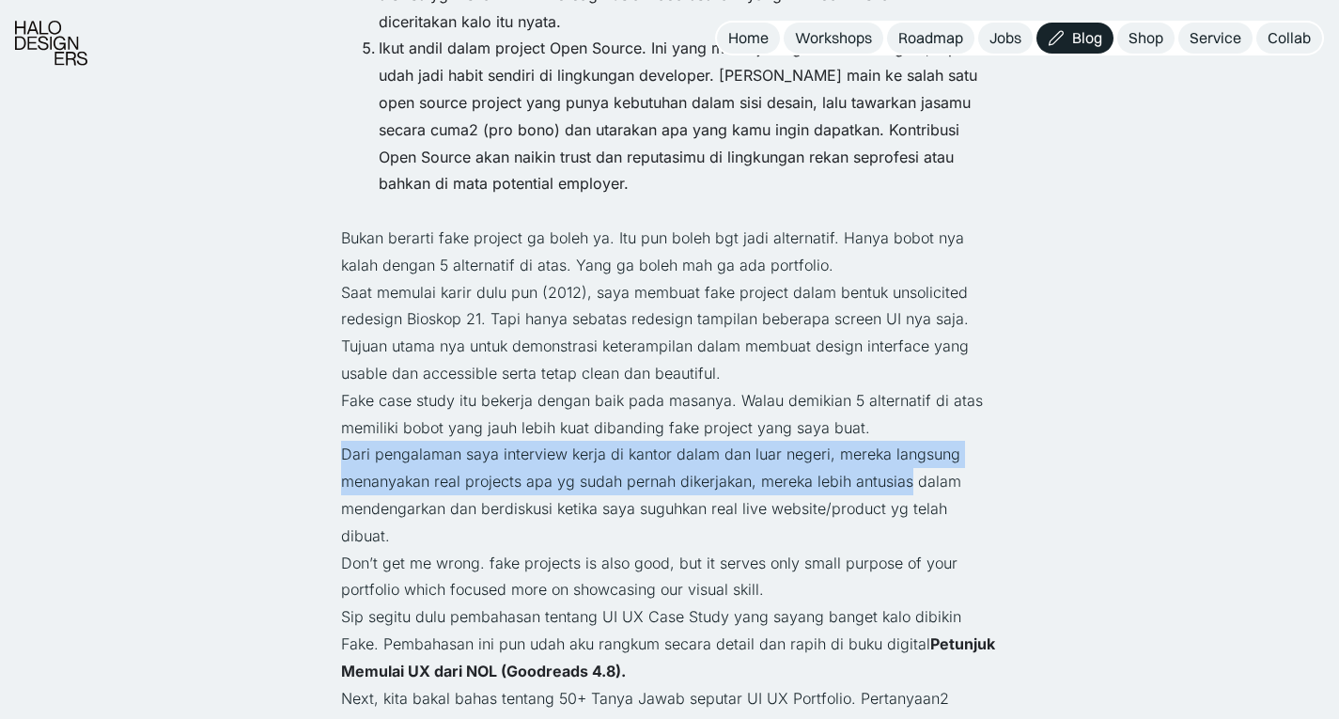
drag, startPoint x: 320, startPoint y: 406, endPoint x: 906, endPoint y: 441, distance: 586.5
click at [398, 441] on p "Dari pengalaman saya interview kerja di kantor dalam dan luar negeri, mereka la…" at bounding box center [670, 495] width 658 height 108
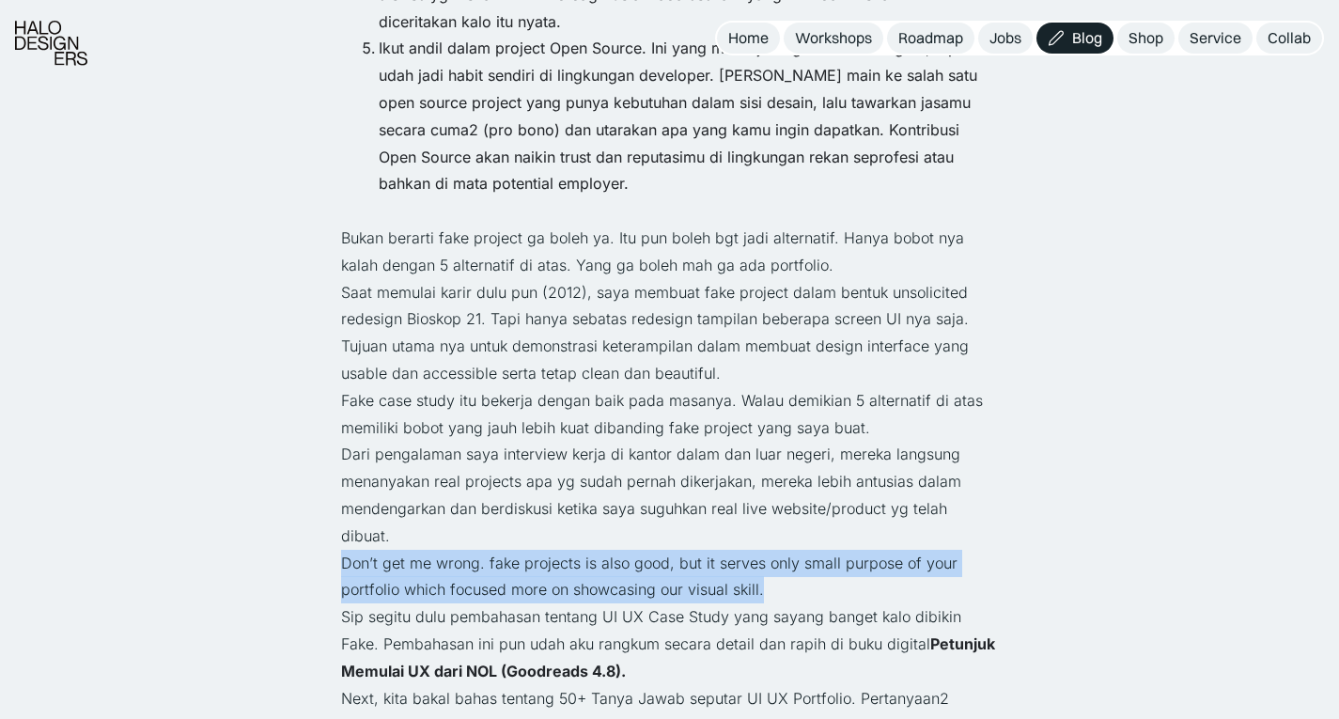
drag, startPoint x: 317, startPoint y: 492, endPoint x: 781, endPoint y: 504, distance: 464.4
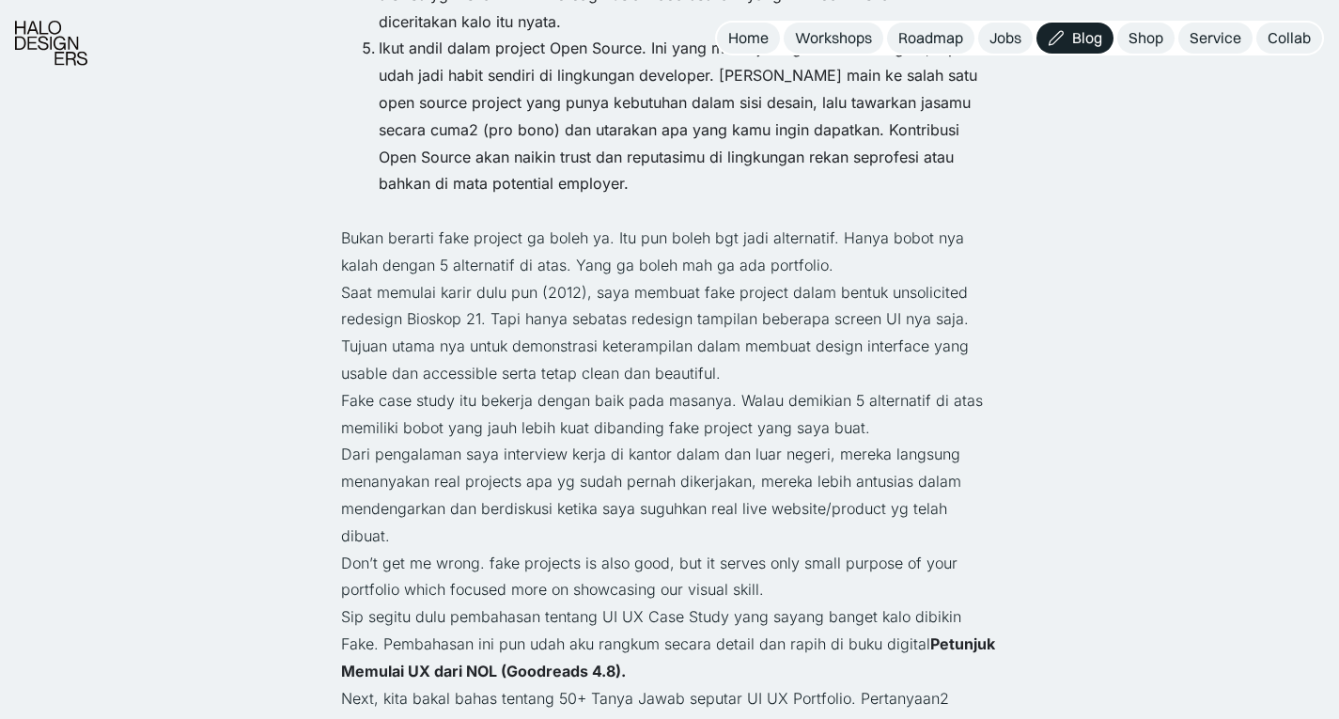
click at [429, 603] on p "Sip segitu dulu pembahasan tentang UI UX Case Study yang sayang banget kalo dib…" at bounding box center [670, 643] width 658 height 81
drag, startPoint x: 297, startPoint y: 534, endPoint x: 895, endPoint y: 572, distance: 599.0
click at [879, 603] on p "Sip segitu dulu pembahasan tentang UI UX Case Study yang sayang banget kalo dib…" at bounding box center [670, 643] width 658 height 81
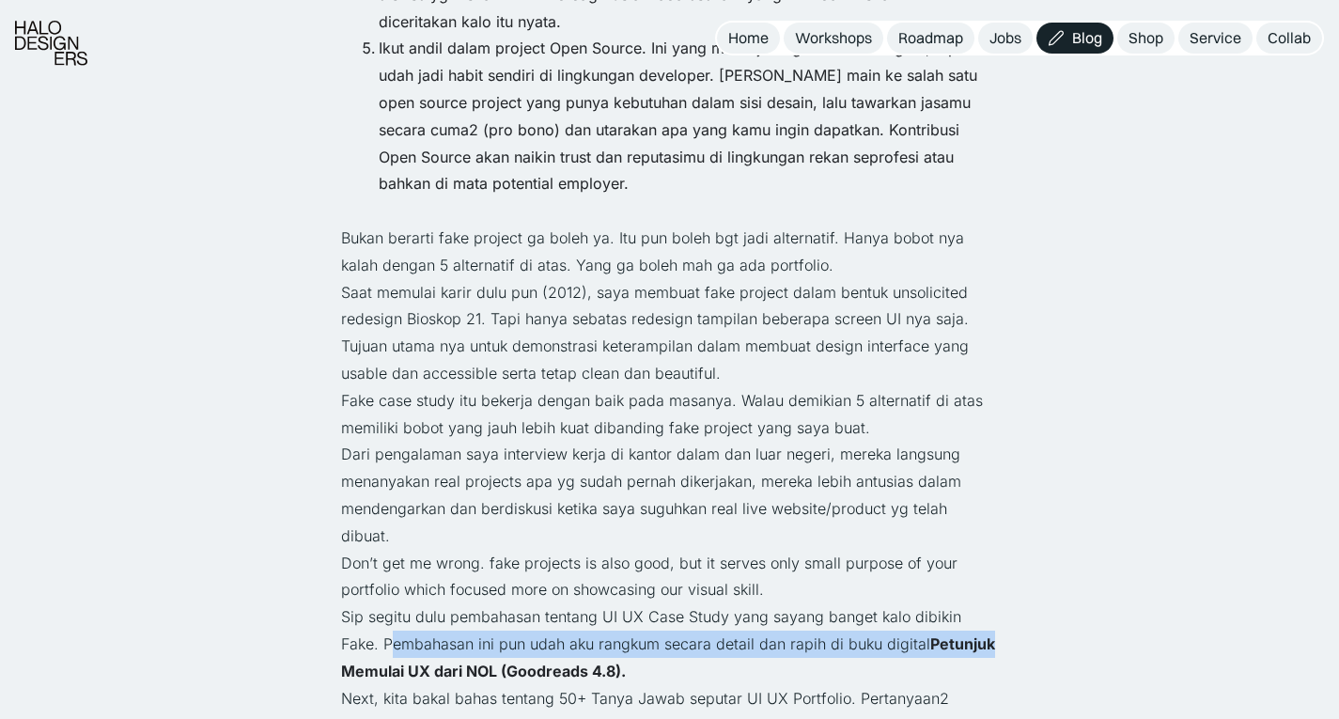
drag, startPoint x: 351, startPoint y: 568, endPoint x: 994, endPoint y: 571, distance: 643.8
click at [994, 603] on p "Sip segitu dulu pembahasan tentang UI UX Case Study yang sayang banget kalo dib…" at bounding box center [670, 643] width 658 height 81
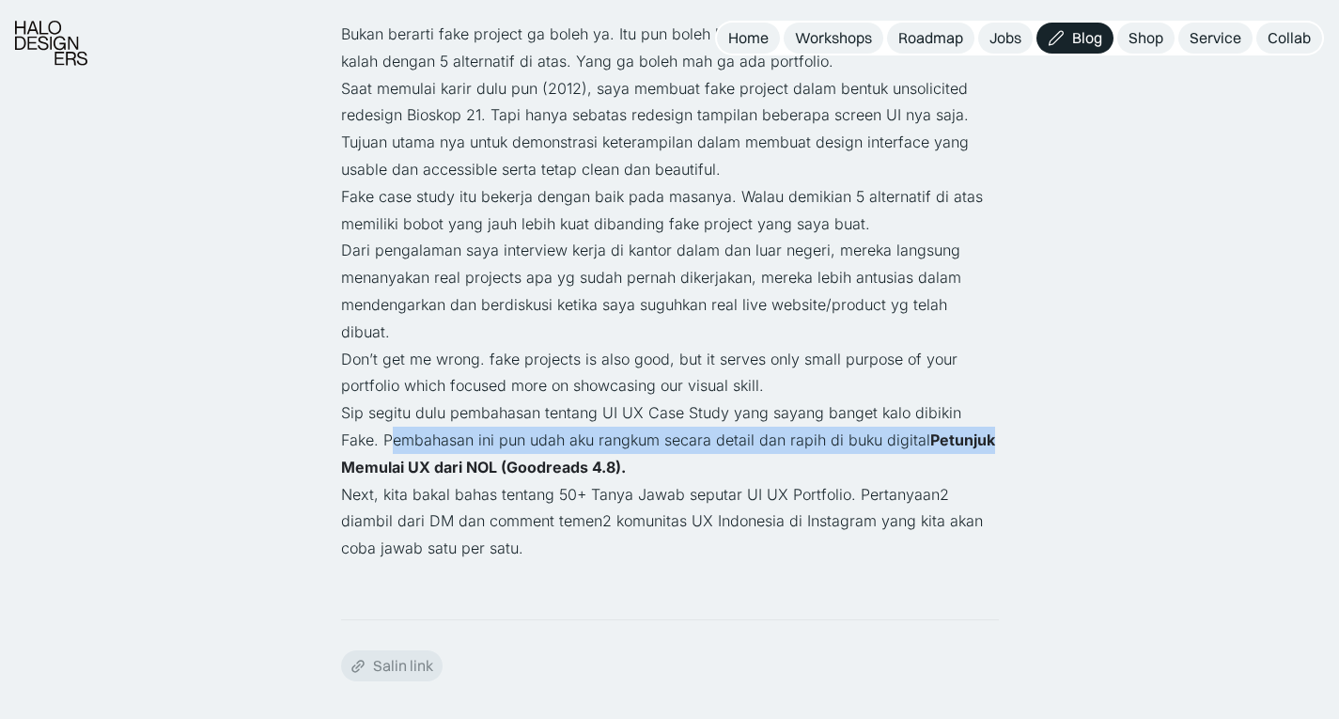
scroll to position [4576, 0]
click at [871, 398] on p "Sip segitu dulu pembahasan tentang UI UX Case Study yang sayang banget kalo dib…" at bounding box center [670, 438] width 658 height 81
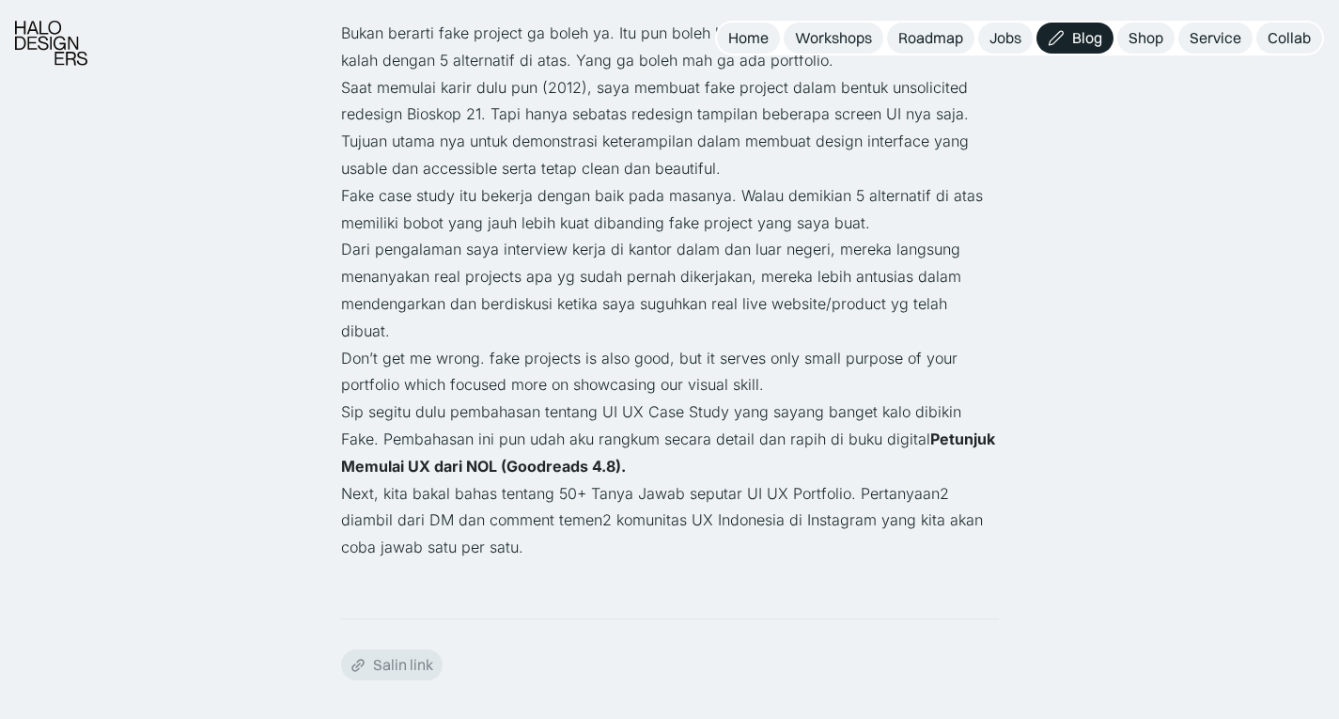
click at [888, 429] on strong "Petunjuk Memulai UX dari NOL (Goodreads 4.8)." at bounding box center [668, 452] width 654 height 46
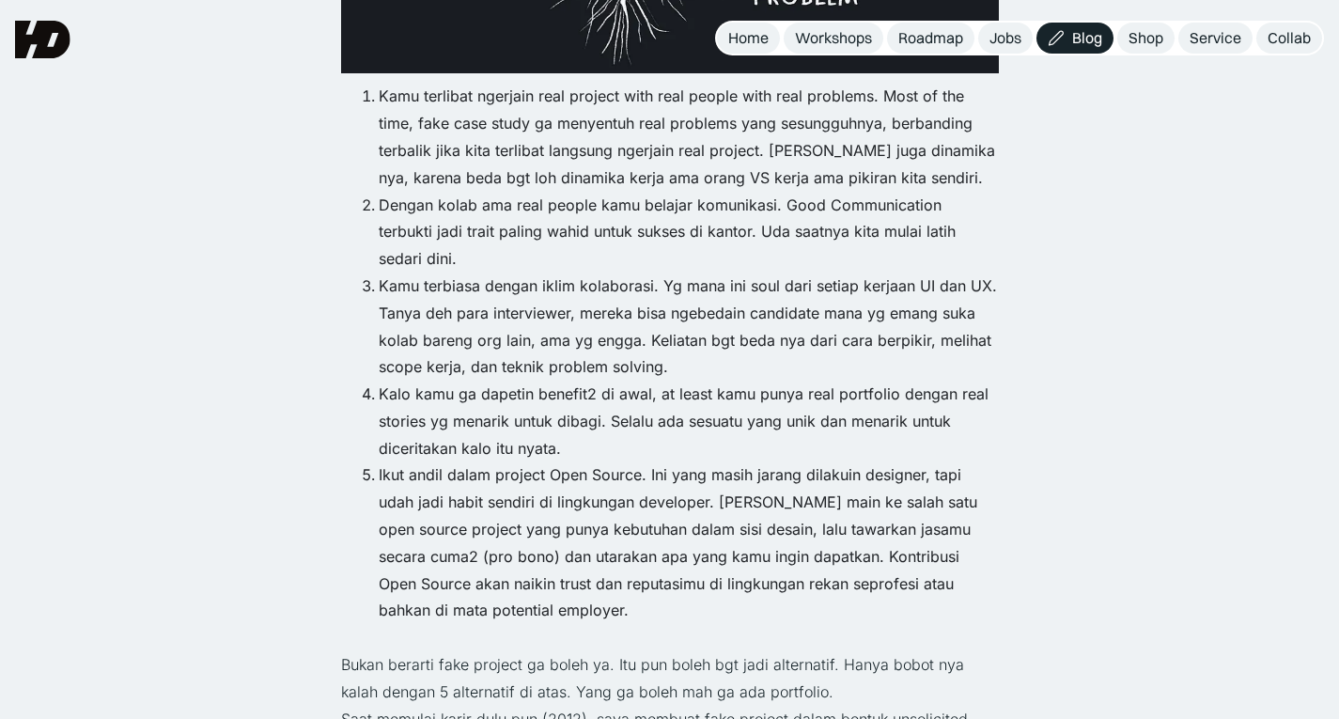
scroll to position [3943, 0]
